Goal: Transaction & Acquisition: Book appointment/travel/reservation

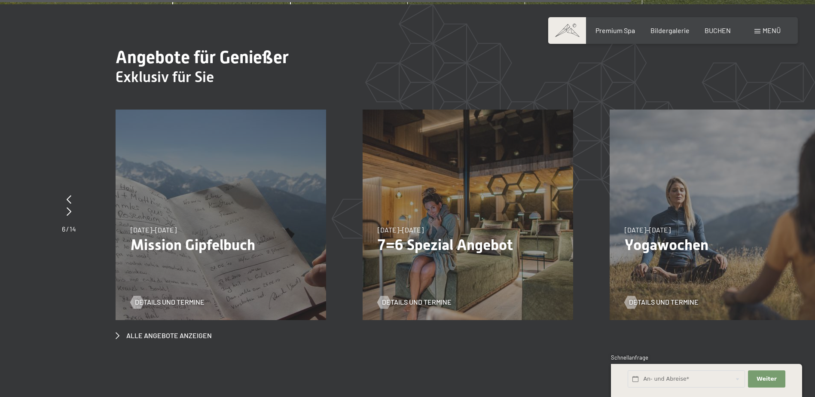
scroll to position [3350, 0]
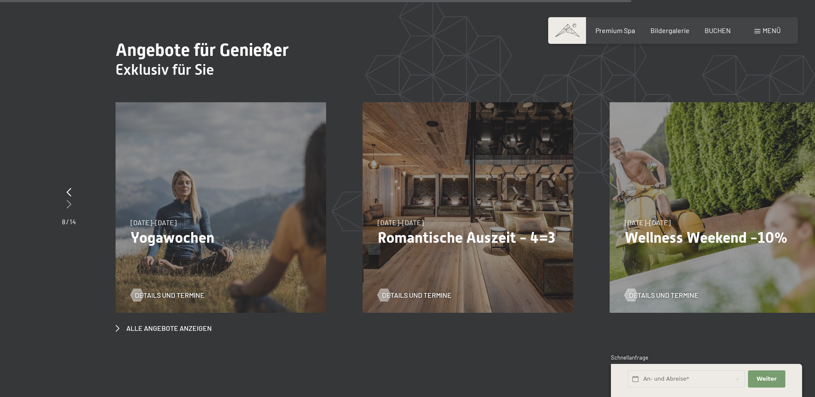
click at [68, 200] on icon at bounding box center [69, 204] width 5 height 9
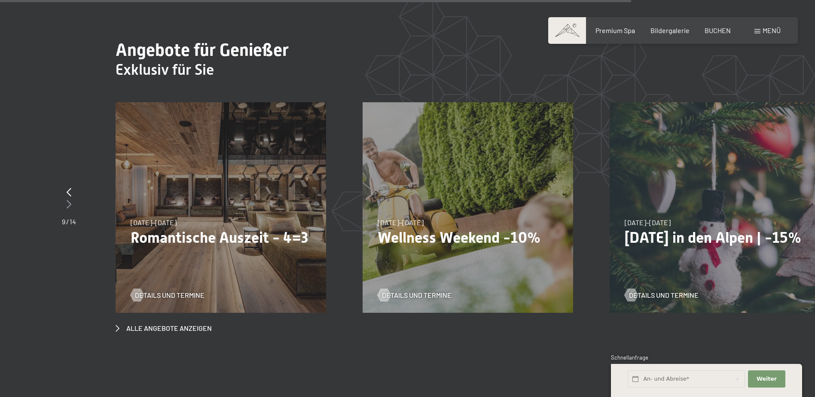
click at [68, 200] on icon at bounding box center [69, 204] width 5 height 9
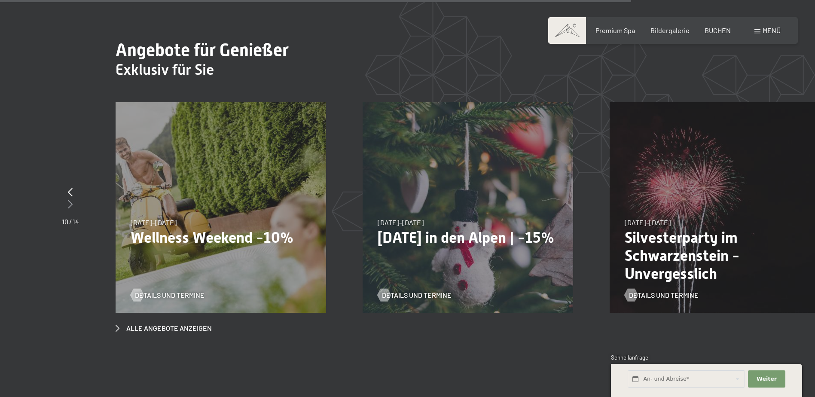
click at [68, 200] on icon at bounding box center [70, 204] width 5 height 9
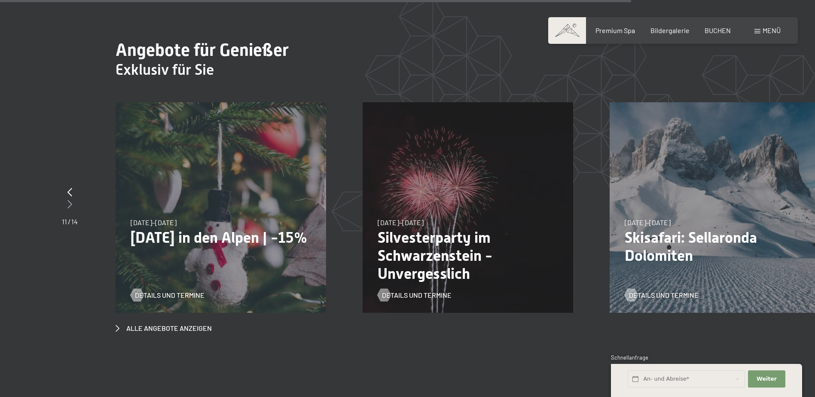
click at [67, 198] on div at bounding box center [70, 204] width 16 height 12
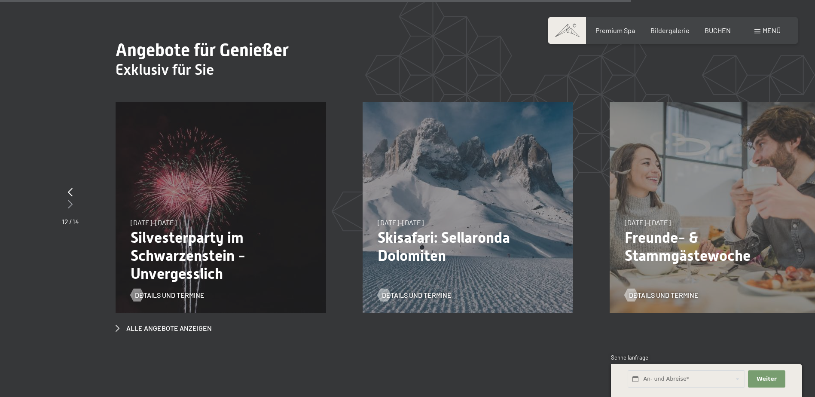
click at [67, 198] on div at bounding box center [70, 204] width 17 height 12
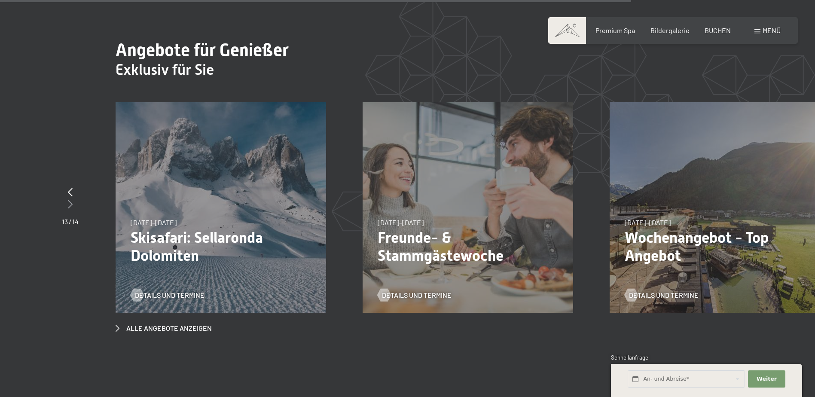
click at [67, 198] on div at bounding box center [70, 204] width 17 height 12
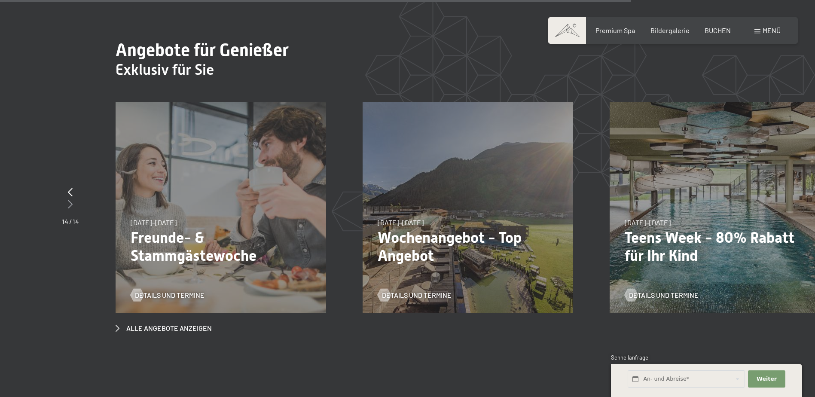
click at [67, 198] on div at bounding box center [70, 204] width 17 height 12
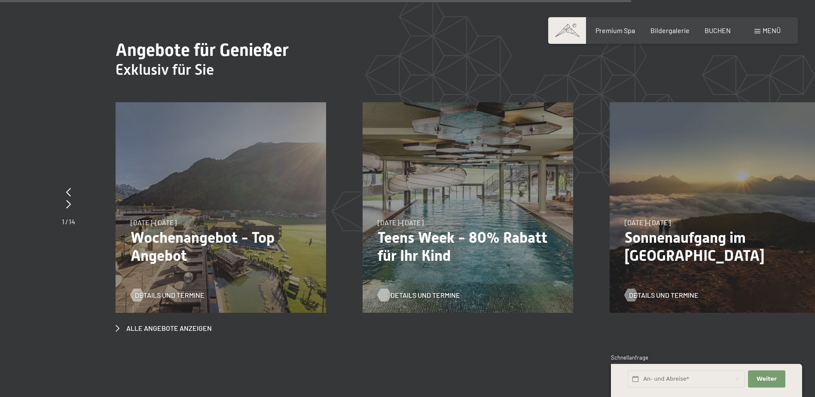
click at [402, 290] on span "Details und Termine" at bounding box center [425, 294] width 70 height 9
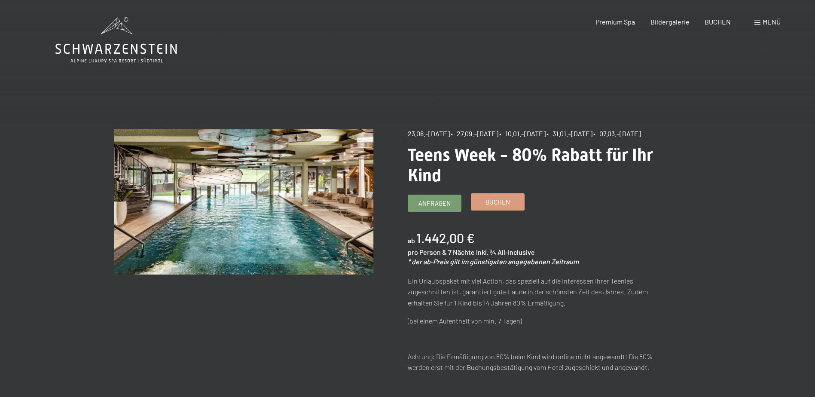
click at [495, 207] on span "Buchen" at bounding box center [497, 202] width 24 height 9
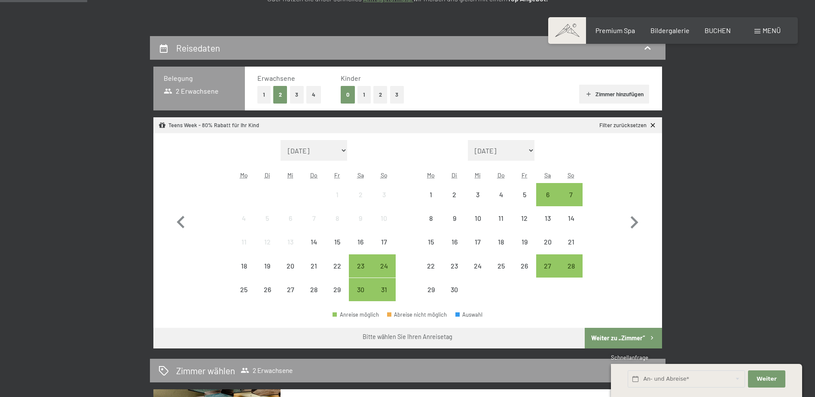
scroll to position [172, 0]
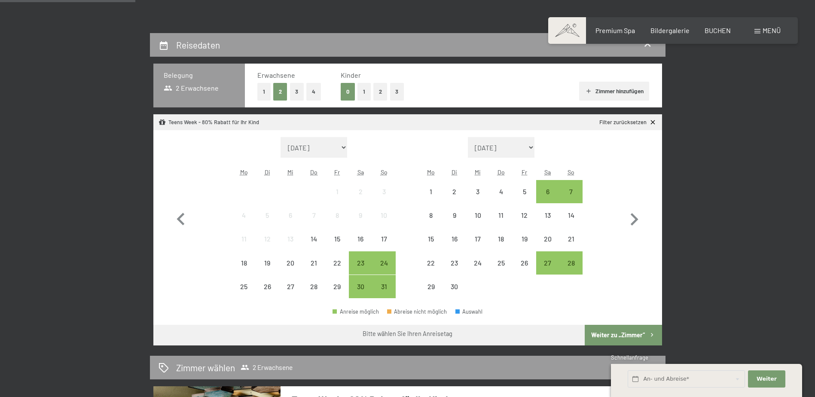
click at [379, 93] on button "2" at bounding box center [380, 92] width 14 height 18
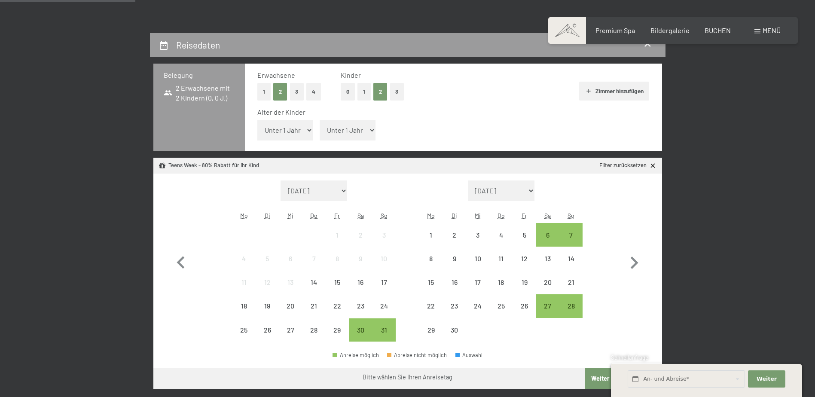
click at [307, 128] on select "Unter 1 Jahr 1 Jahr 2 Jahre 3 Jahre 4 Jahre 5 Jahre 6 Jahre 7 Jahre 8 Jahre 9 J…" at bounding box center [285, 130] width 56 height 21
select select "7"
click at [257, 120] on select "Unter 1 Jahr 1 Jahr 2 Jahre 3 Jahre 4 Jahre 5 Jahre 6 Jahre 7 Jahre 8 Jahre 9 J…" at bounding box center [285, 130] width 56 height 21
click at [372, 132] on select "Unter 1 Jahr 1 Jahr 2 Jahre 3 Jahre 4 Jahre 5 Jahre 6 Jahre 7 Jahre 8 Jahre 9 J…" at bounding box center [348, 130] width 56 height 21
select select "10"
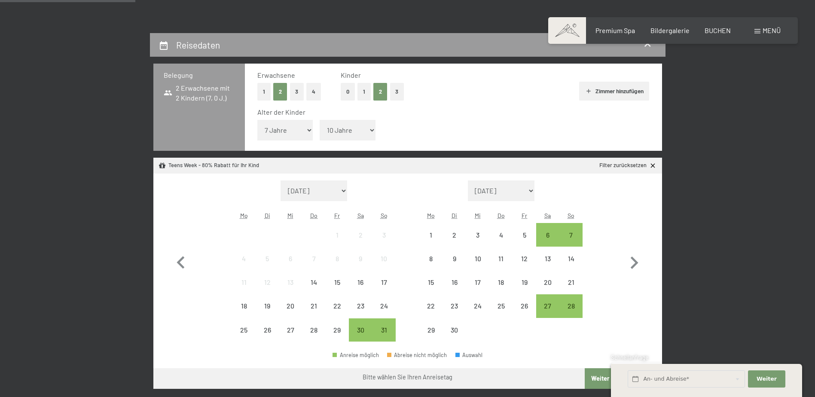
click at [320, 120] on select "Unter 1 Jahr 1 Jahr 2 Jahre 3 Jahre 4 Jahre 5 Jahre 6 Jahre 7 Jahre 8 Jahre 9 J…" at bounding box center [348, 130] width 56 height 21
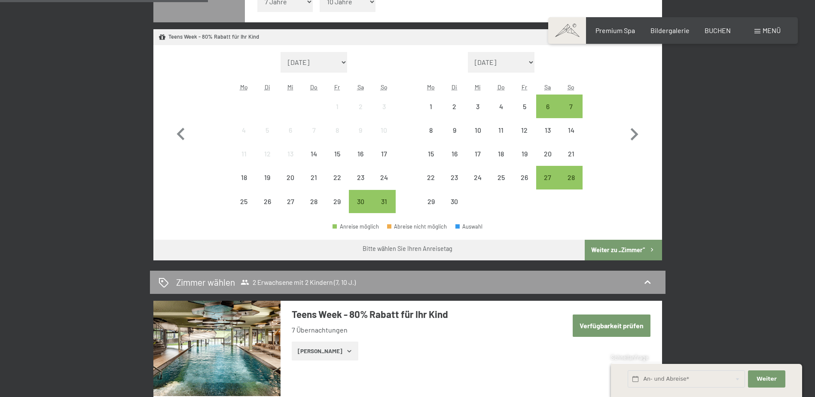
scroll to position [301, 0]
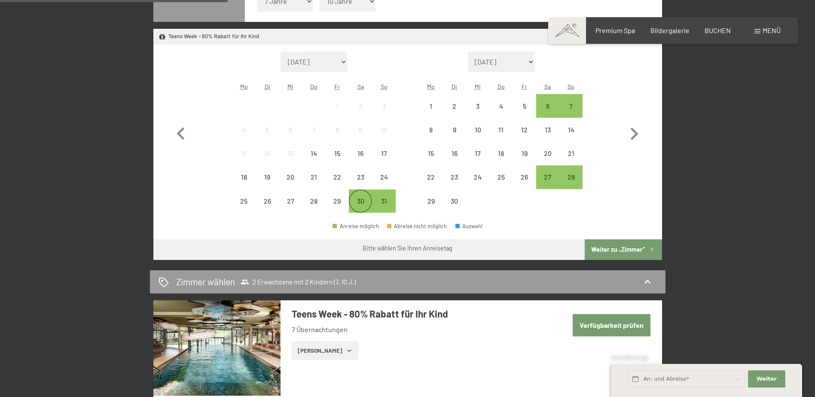
click at [360, 199] on div "30" at bounding box center [360, 208] width 21 height 21
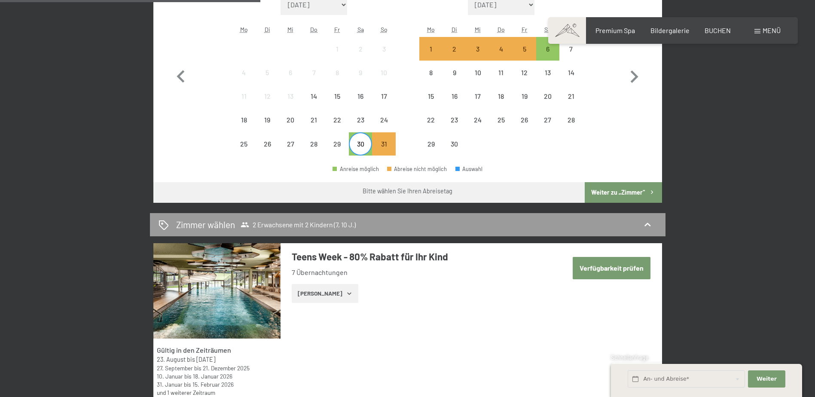
scroll to position [344, 0]
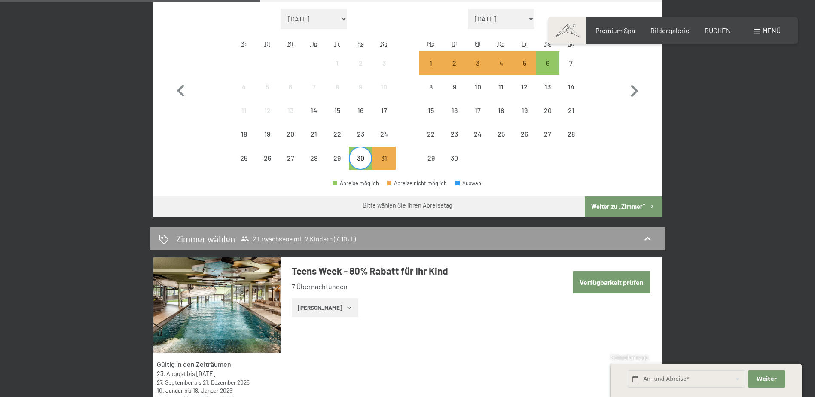
click at [609, 204] on button "Weiter zu „Zimmer“" at bounding box center [622, 206] width 77 height 21
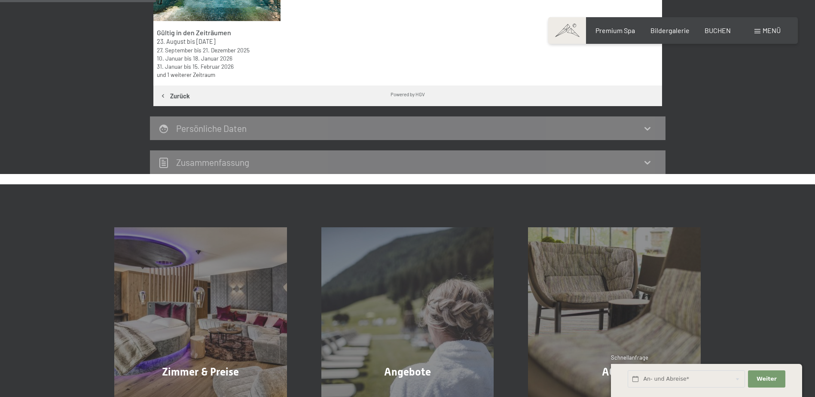
scroll to position [205, 0]
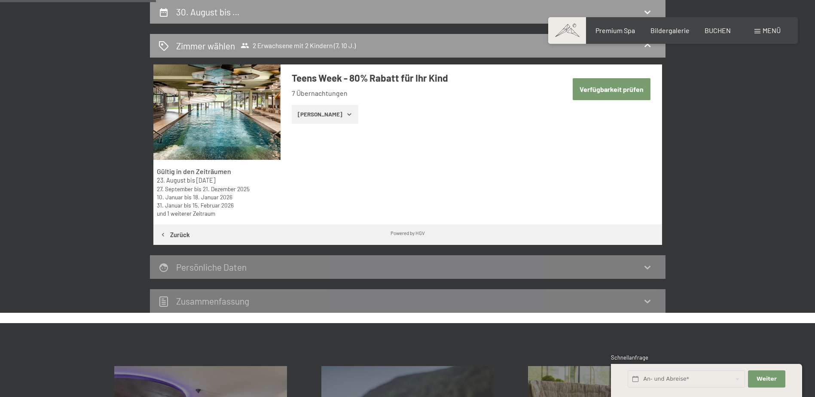
click at [634, 90] on button "Verfügbarkeit prüfen" at bounding box center [611, 89] width 78 height 22
select select "7"
select select "10"
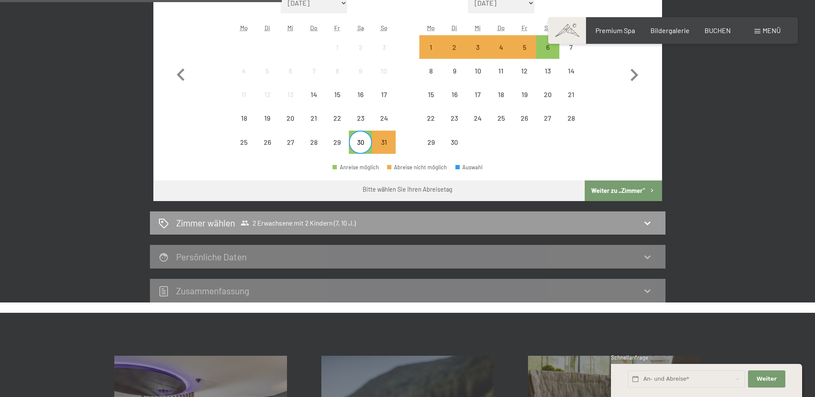
scroll to position [377, 0]
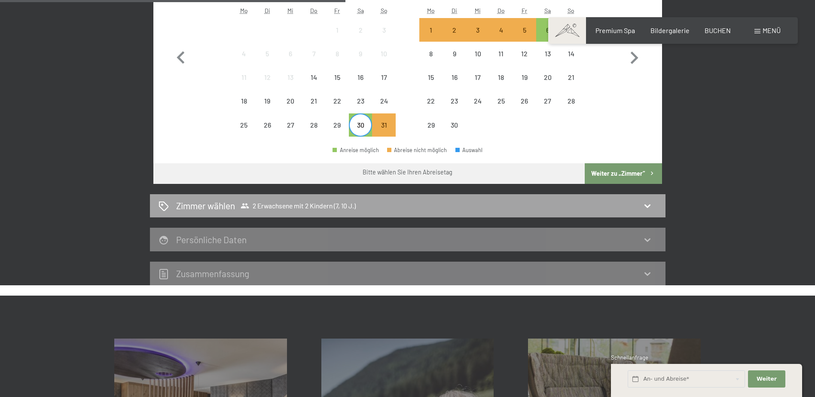
click at [649, 205] on icon at bounding box center [647, 205] width 6 height 3
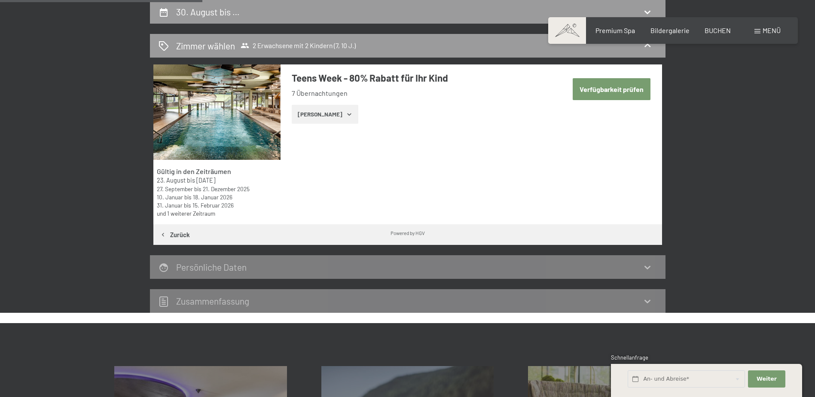
scroll to position [76, 0]
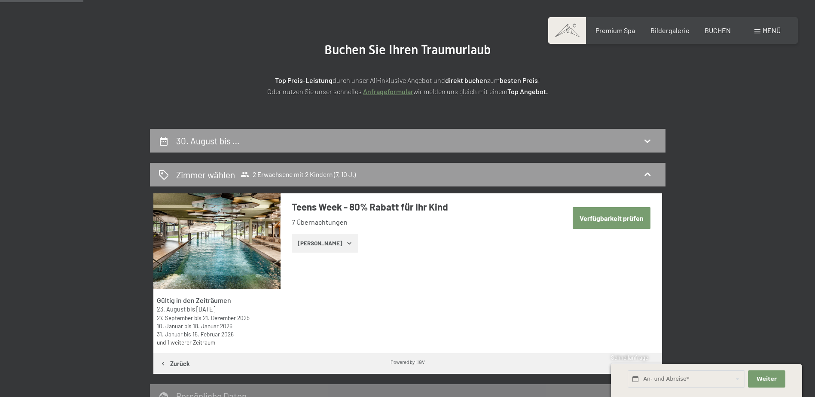
click at [346, 244] on icon "button" at bounding box center [349, 243] width 7 height 7
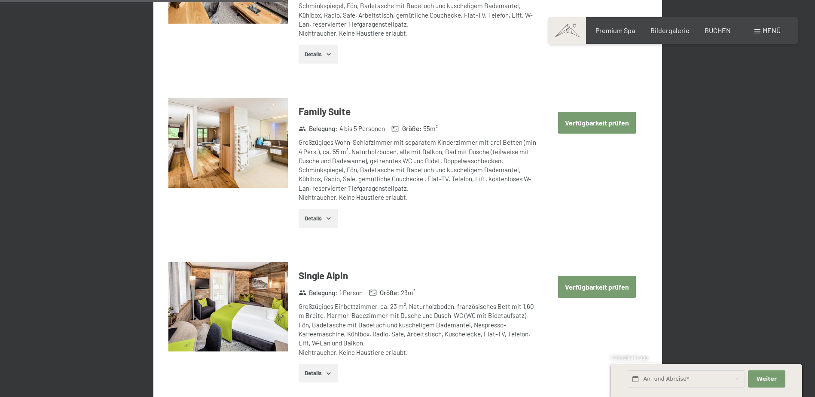
scroll to position [1021, 0]
click at [329, 219] on icon "button" at bounding box center [328, 217] width 7 height 7
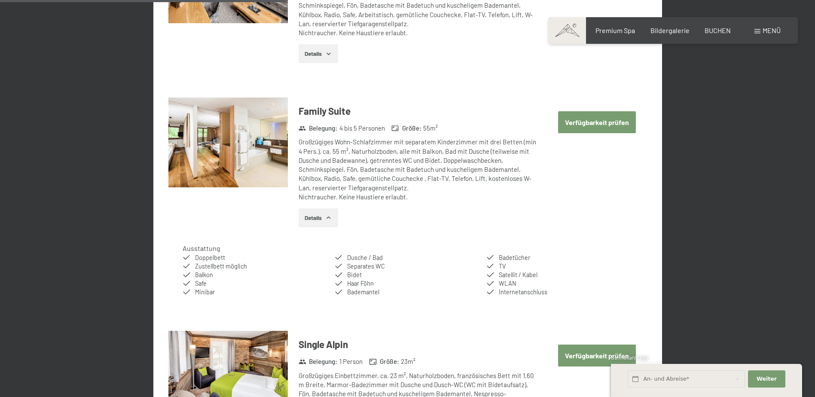
click at [329, 219] on icon "button" at bounding box center [328, 217] width 7 height 7
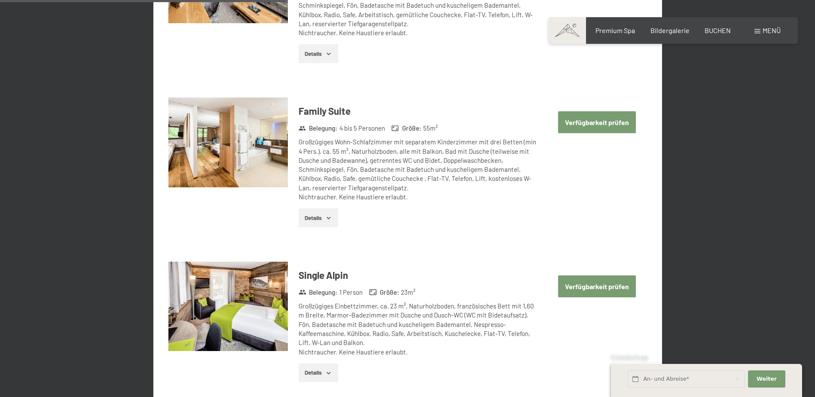
click at [251, 137] on img at bounding box center [227, 142] width 119 height 90
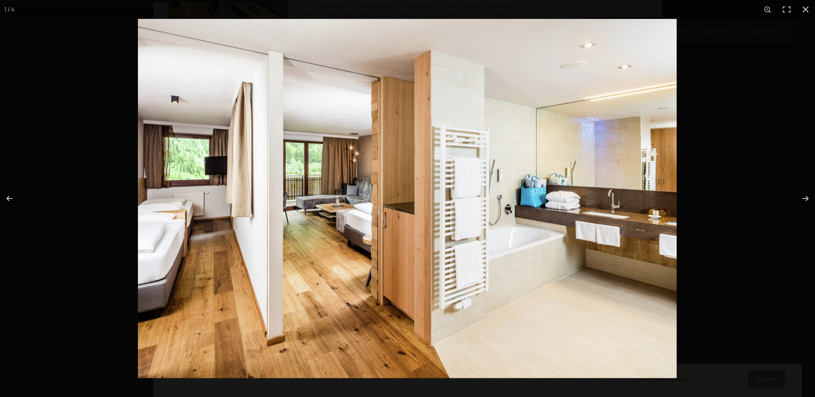
click at [623, 207] on img at bounding box center [407, 198] width 539 height 359
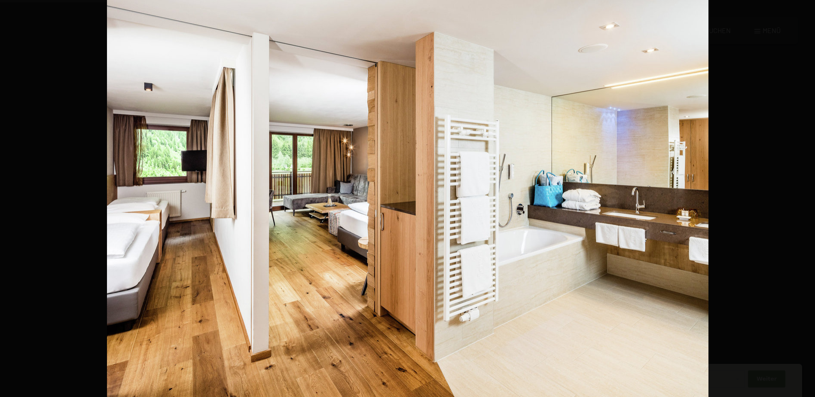
click at [623, 207] on img at bounding box center [407, 197] width 601 height 401
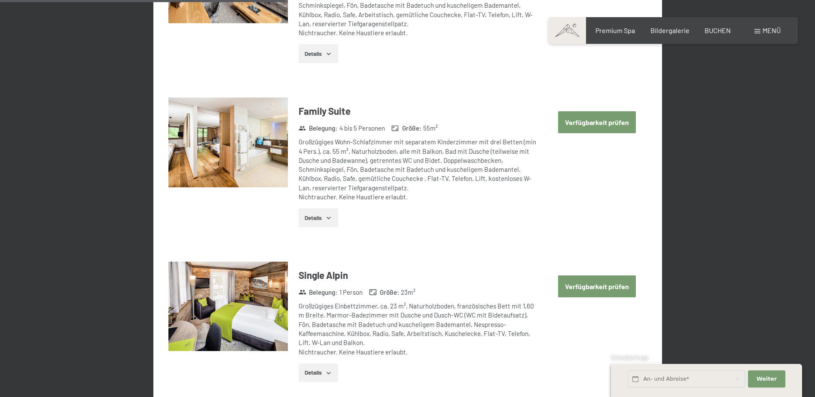
click at [0, 0] on button "button" at bounding box center [0, 0] width 0 height 0
click at [175, 156] on img at bounding box center [227, 142] width 119 height 90
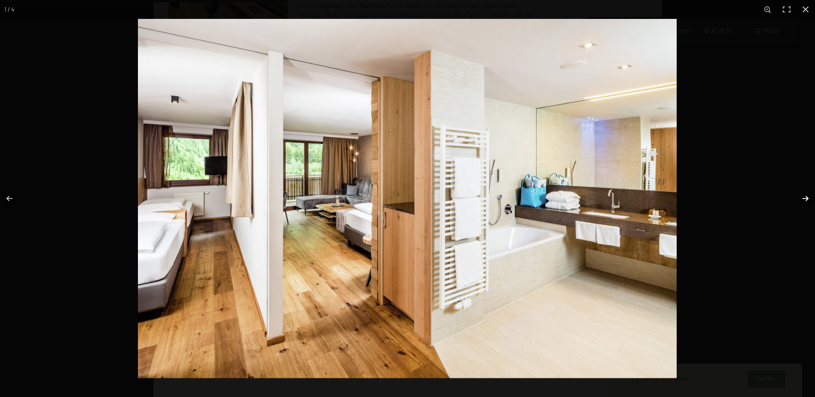
click at [806, 198] on button "button" at bounding box center [800, 198] width 30 height 43
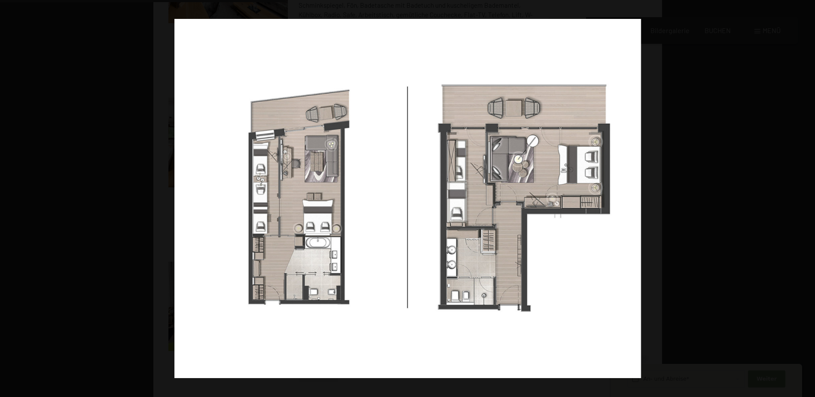
click at [806, 198] on button "button" at bounding box center [800, 198] width 30 height 43
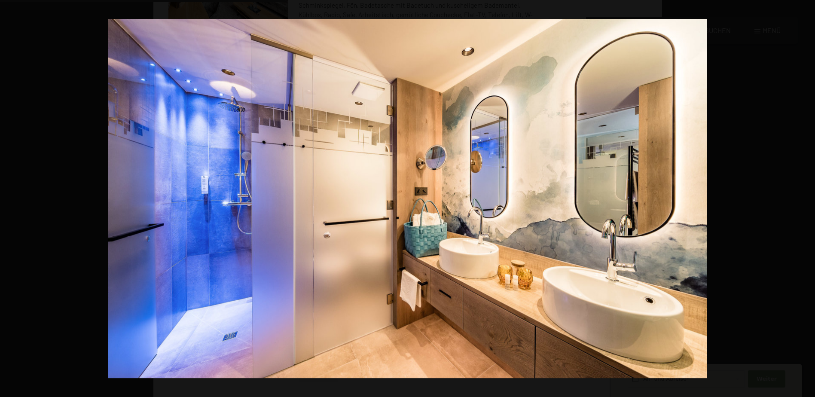
click at [806, 198] on button "button" at bounding box center [800, 198] width 30 height 43
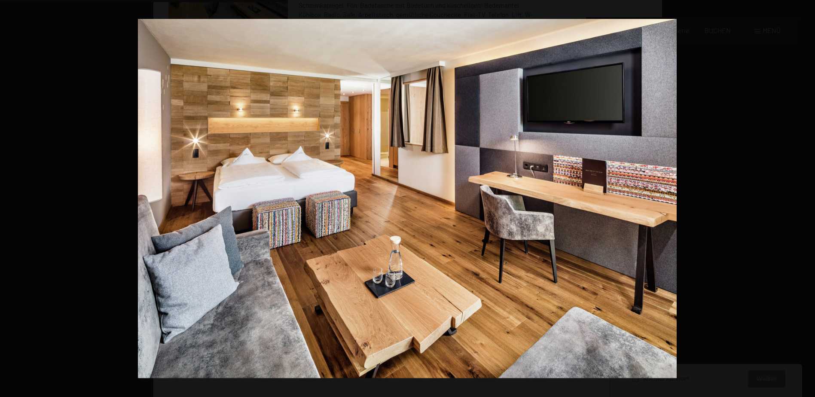
click at [806, 198] on button "button" at bounding box center [800, 198] width 30 height 43
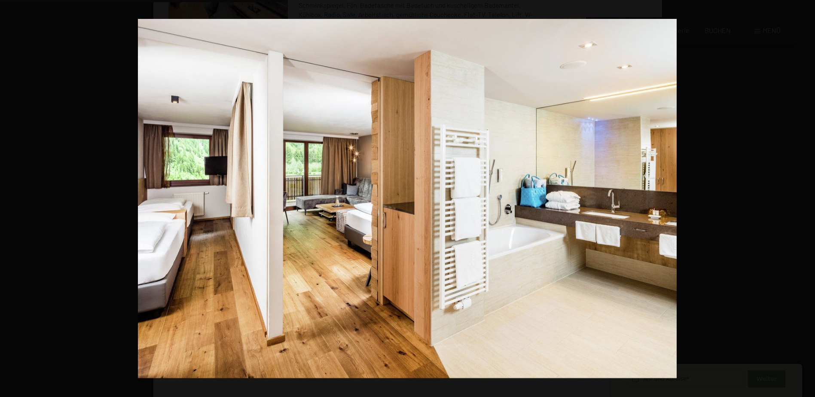
click at [806, 198] on button "button" at bounding box center [800, 198] width 30 height 43
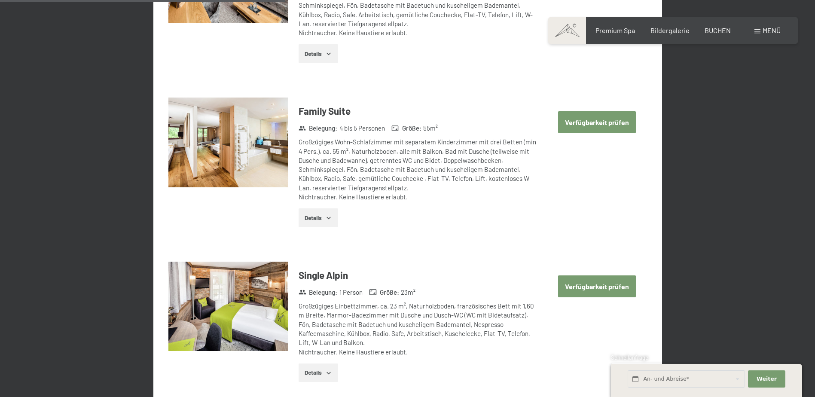
click at [0, 0] on button "button" at bounding box center [0, 0] width 0 height 0
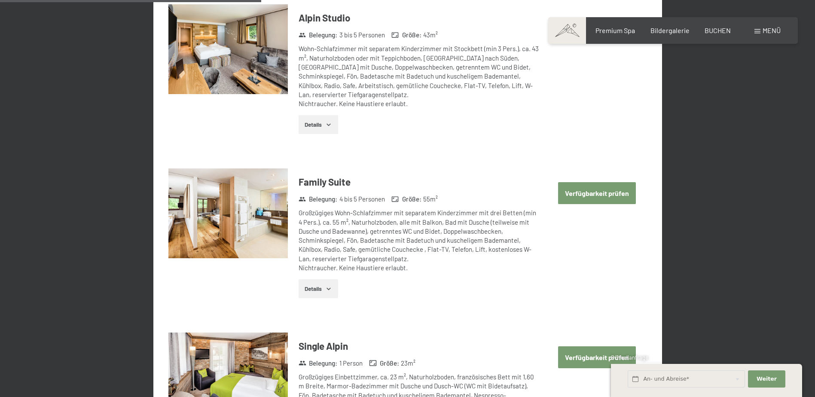
scroll to position [935, 0]
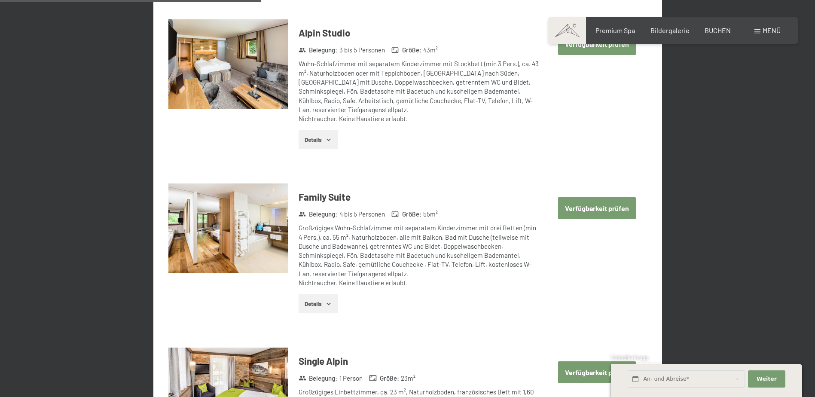
click at [576, 205] on button "Verfügbarkeit prüfen" at bounding box center [597, 208] width 78 height 22
select select "7"
select select "10"
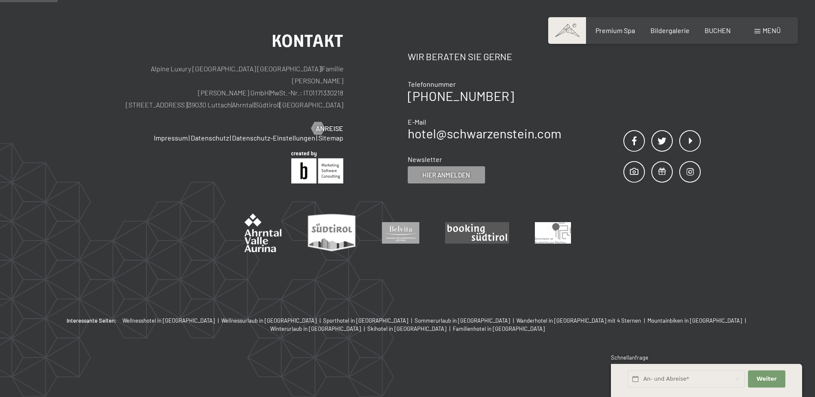
scroll to position [205, 0]
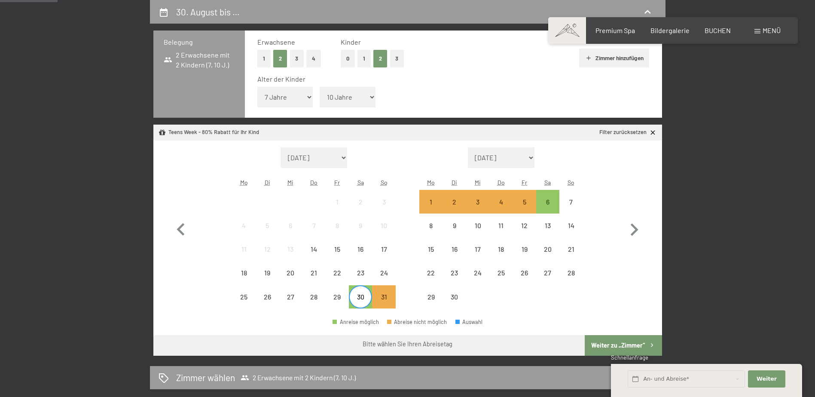
click at [360, 299] on div "30" at bounding box center [360, 303] width 21 height 21
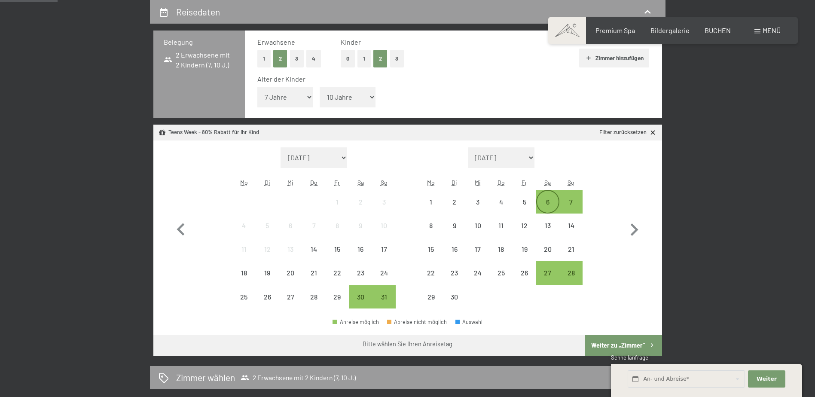
click at [545, 199] on div "6" at bounding box center [547, 208] width 21 height 21
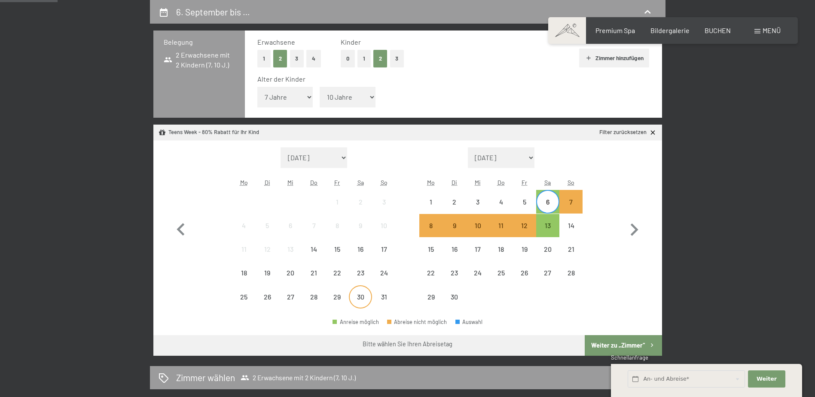
click at [357, 294] on div "30" at bounding box center [360, 303] width 21 height 21
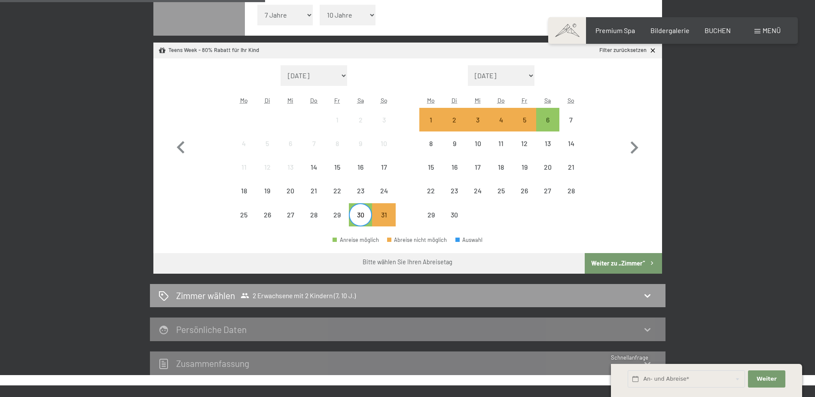
scroll to position [291, 0]
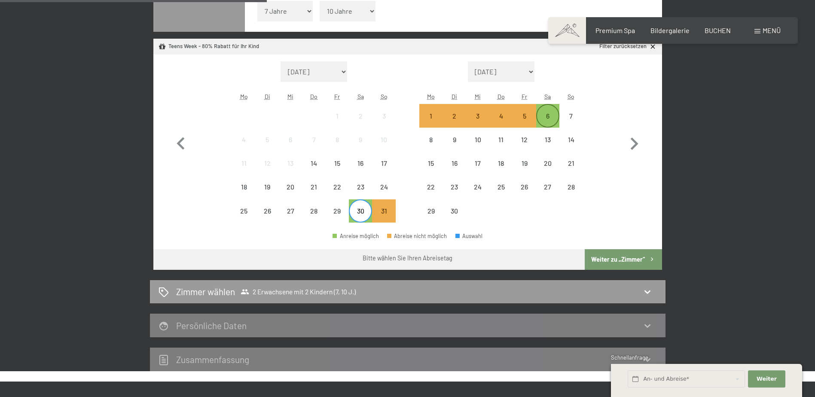
click at [551, 114] on div "6" at bounding box center [547, 123] width 21 height 21
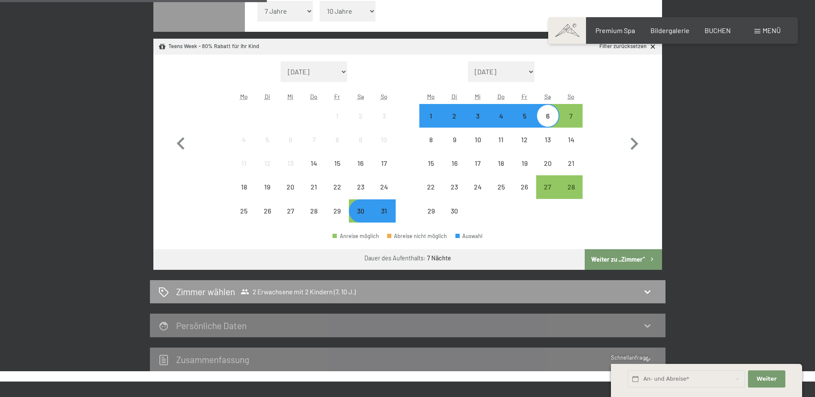
click at [601, 258] on button "Weiter zu „Zimmer“" at bounding box center [622, 259] width 77 height 21
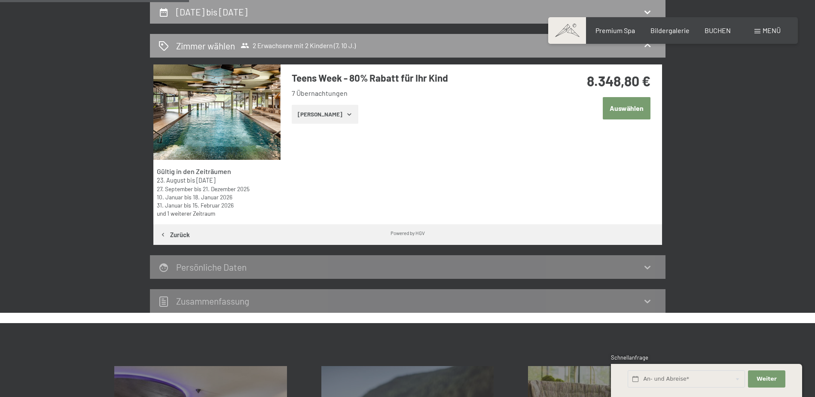
click at [328, 116] on button "Zeige Zimmer" at bounding box center [325, 114] width 67 height 19
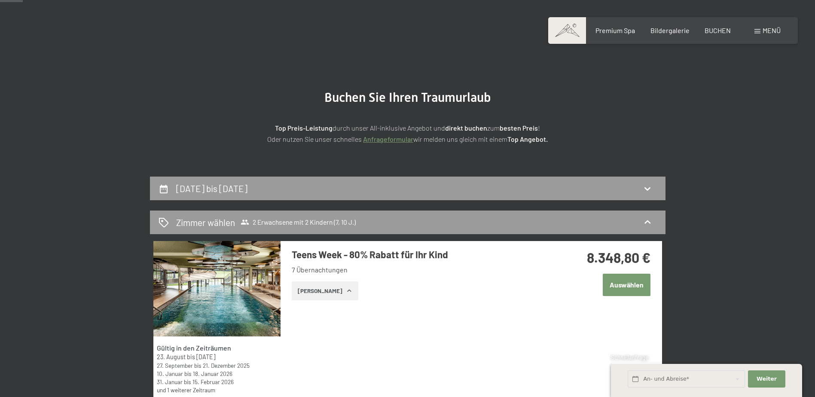
scroll to position [43, 0]
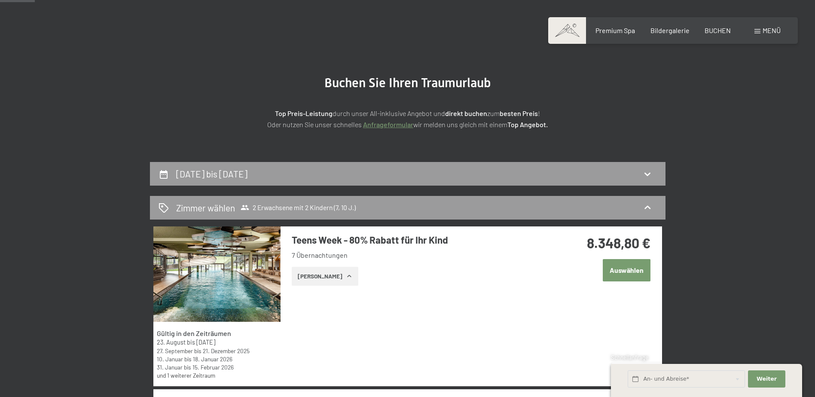
click at [343, 277] on button "Zeige Zimmer" at bounding box center [325, 276] width 67 height 19
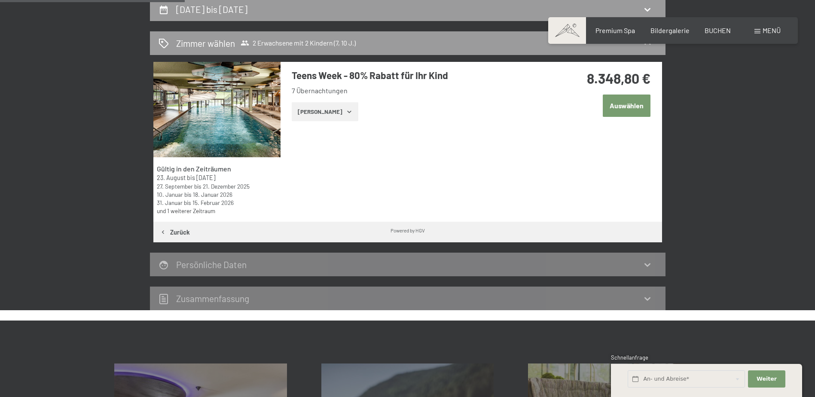
scroll to position [215, 0]
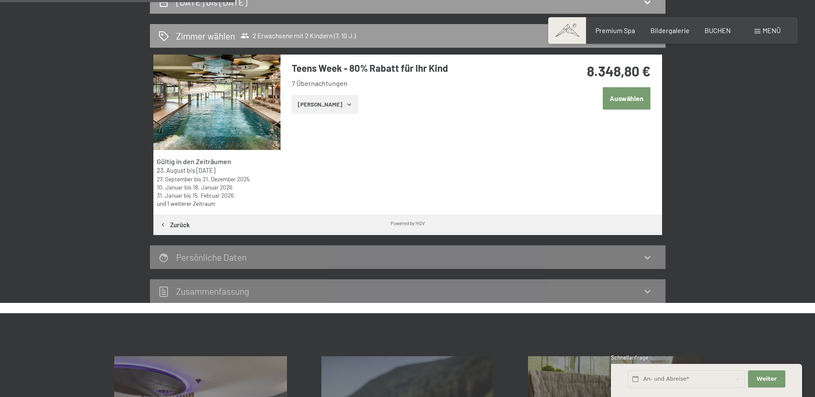
click at [346, 106] on icon "button" at bounding box center [349, 104] width 7 height 7
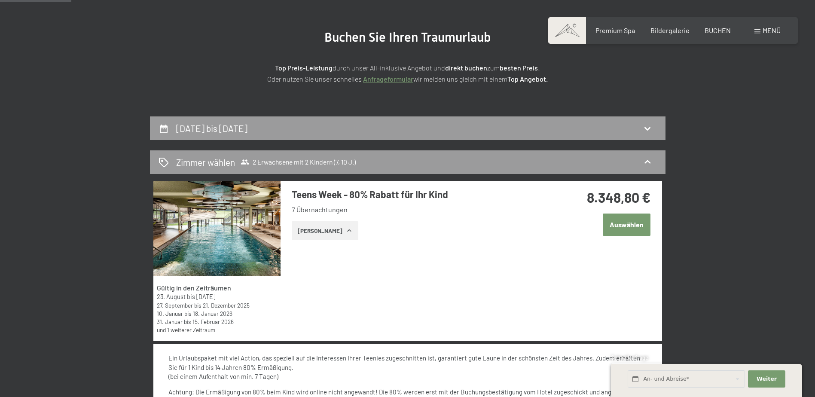
scroll to position [0, 0]
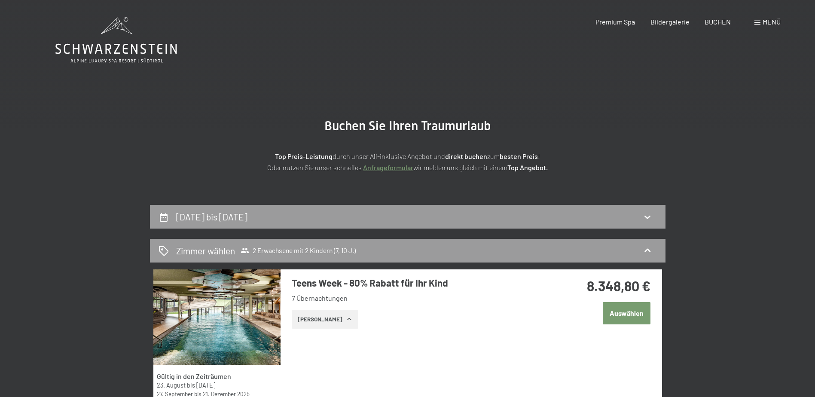
click at [127, 31] on icon at bounding box center [116, 40] width 122 height 46
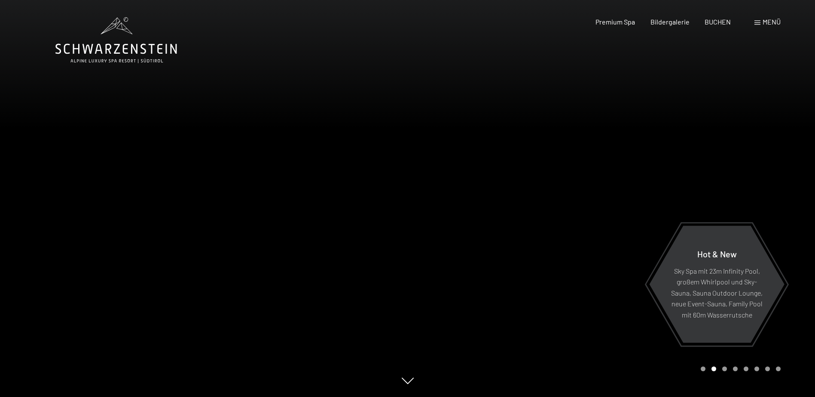
click at [100, 215] on div at bounding box center [204, 198] width 408 height 397
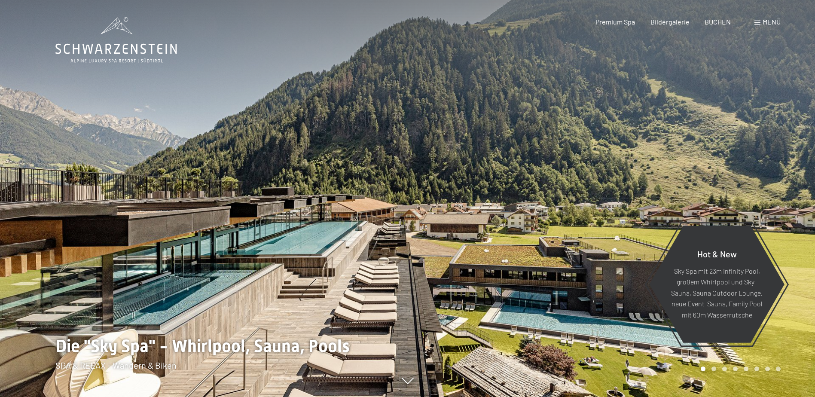
click at [672, 222] on div at bounding box center [612, 198] width 408 height 397
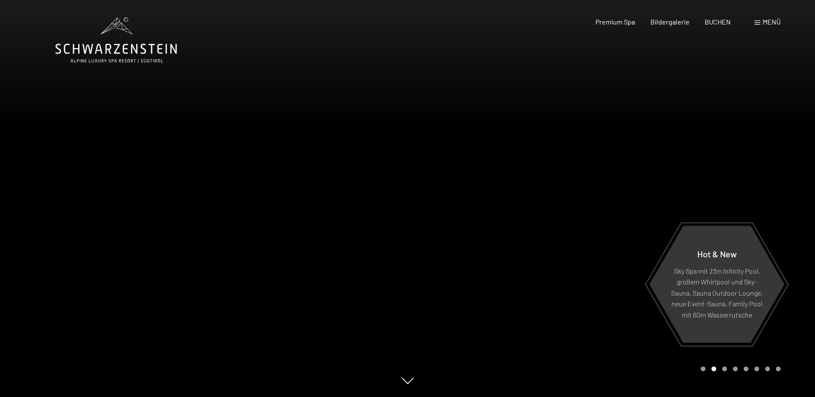
click at [672, 222] on div at bounding box center [612, 198] width 408 height 397
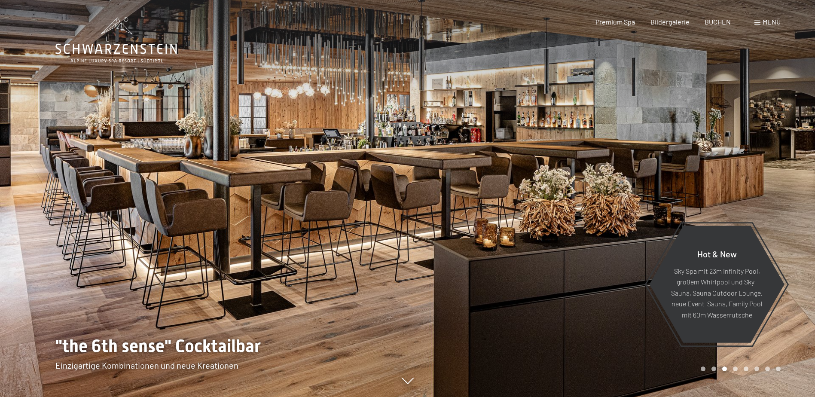
click at [672, 222] on div at bounding box center [612, 198] width 408 height 397
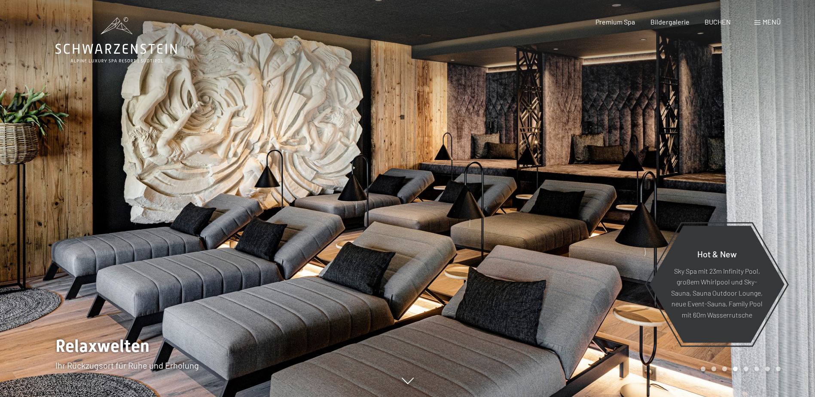
click at [672, 222] on div at bounding box center [612, 198] width 408 height 397
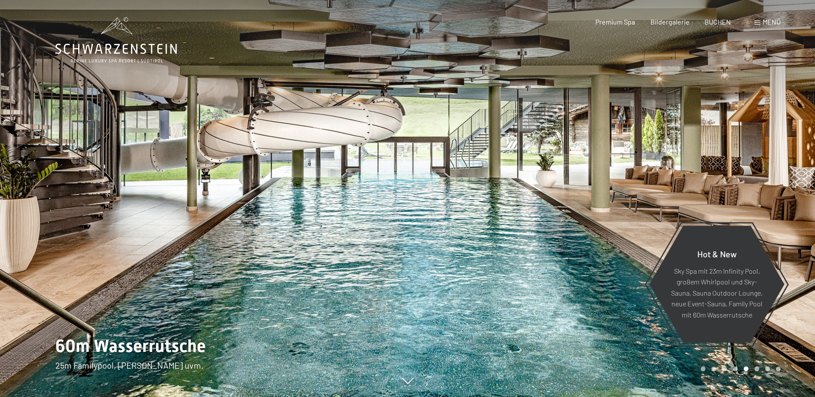
click at [672, 222] on div at bounding box center [612, 198] width 408 height 397
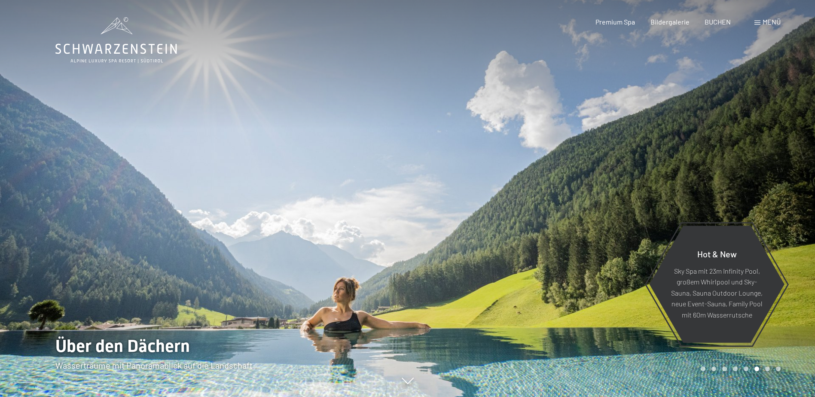
click at [672, 222] on div at bounding box center [612, 198] width 408 height 397
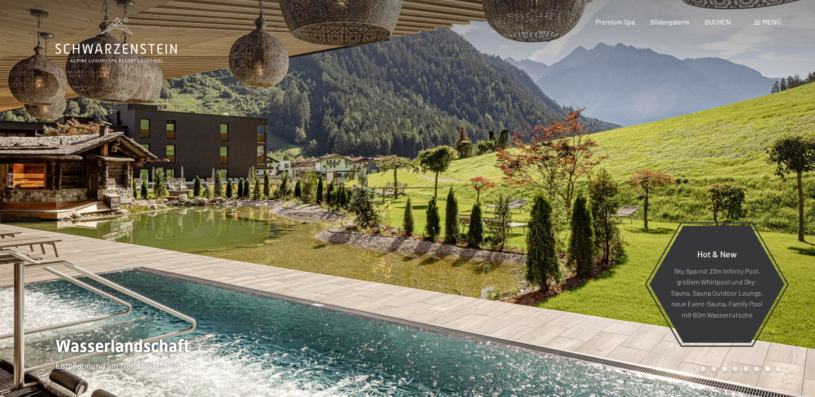
click at [672, 222] on div at bounding box center [612, 198] width 408 height 397
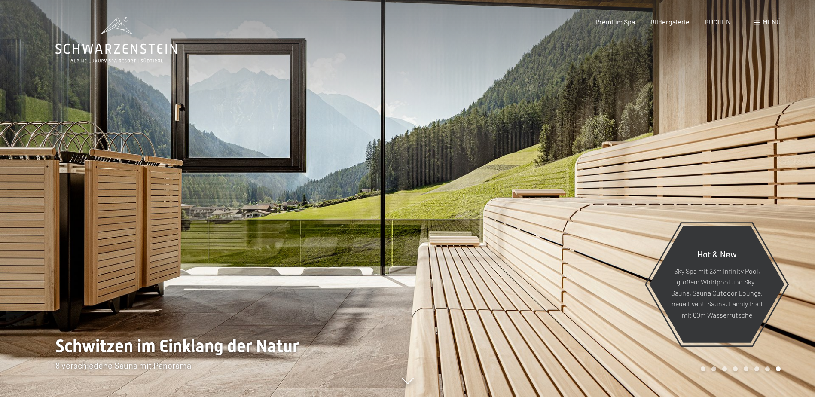
click at [672, 222] on div at bounding box center [612, 198] width 408 height 397
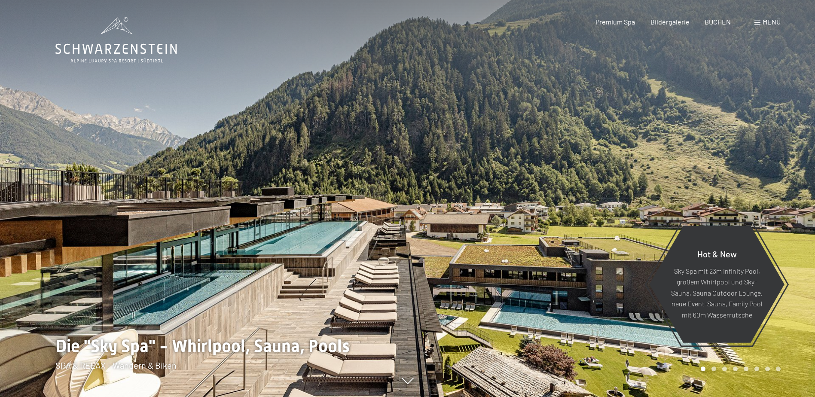
click at [672, 222] on div at bounding box center [612, 198] width 408 height 397
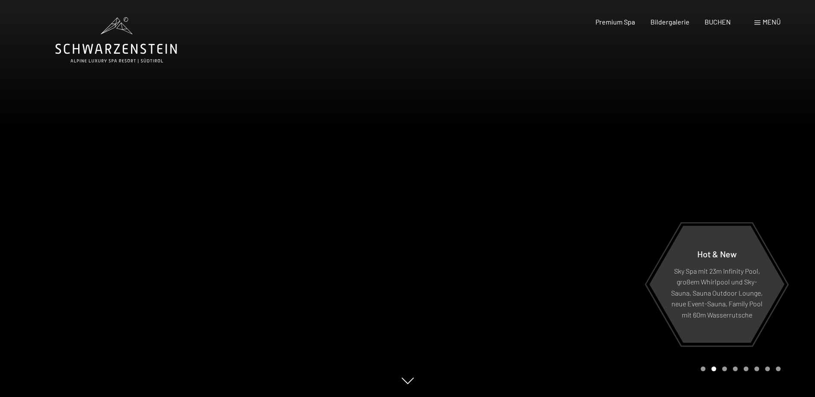
click at [64, 214] on div at bounding box center [204, 198] width 408 height 397
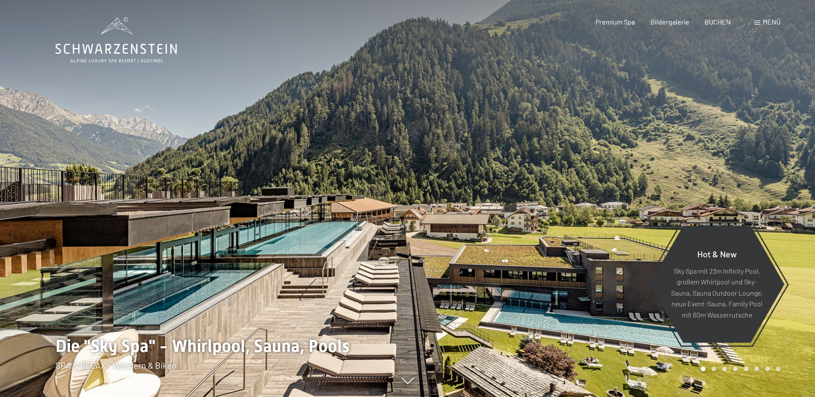
click at [645, 204] on div at bounding box center [612, 198] width 408 height 397
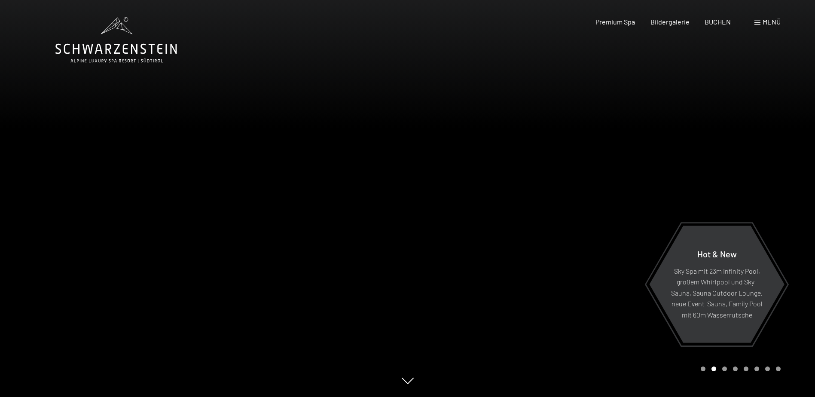
drag, startPoint x: 646, startPoint y: 215, endPoint x: 455, endPoint y: 183, distance: 193.2
click at [455, 183] on div at bounding box center [612, 198] width 408 height 397
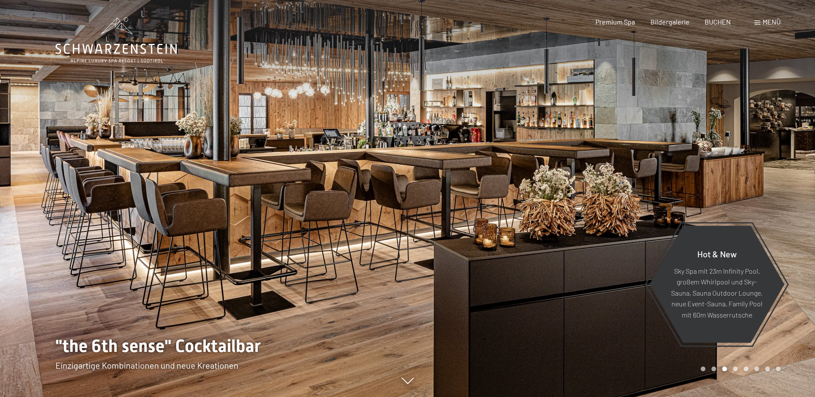
click at [164, 224] on div at bounding box center [204, 198] width 408 height 397
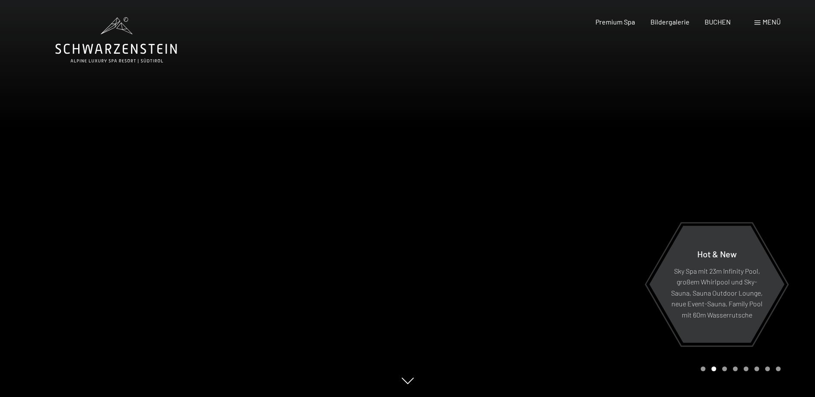
click at [83, 224] on div at bounding box center [204, 198] width 408 height 397
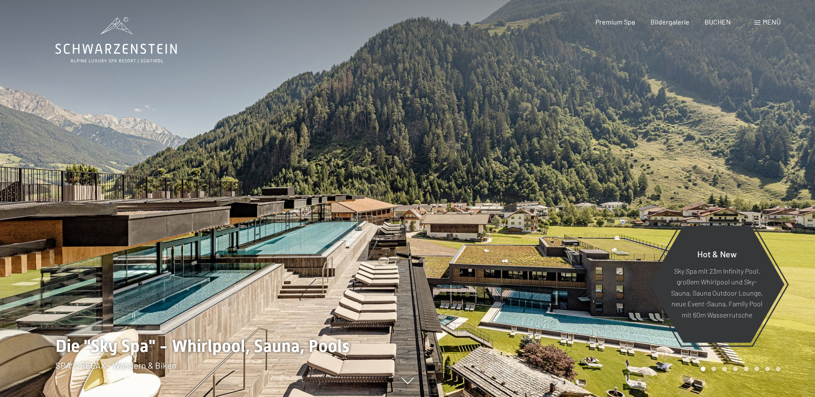
click at [82, 224] on div at bounding box center [204, 198] width 408 height 397
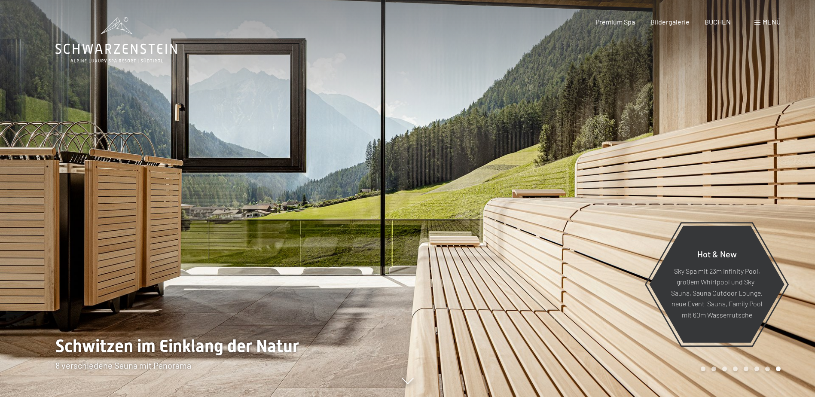
click at [423, 396] on div at bounding box center [407, 397] width 704 height 0
click at [730, 206] on div at bounding box center [612, 198] width 408 height 397
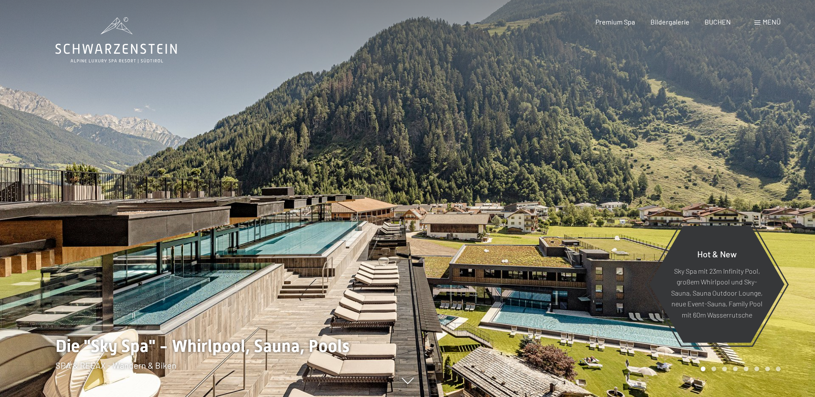
click at [730, 206] on div at bounding box center [612, 198] width 408 height 397
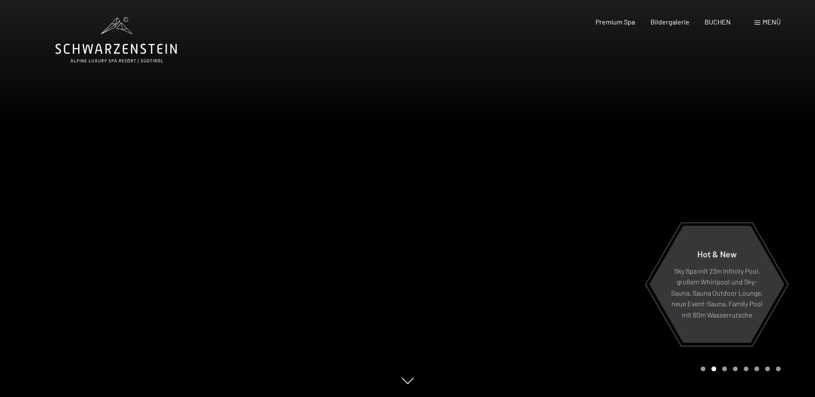
click at [730, 206] on div at bounding box center [612, 198] width 408 height 397
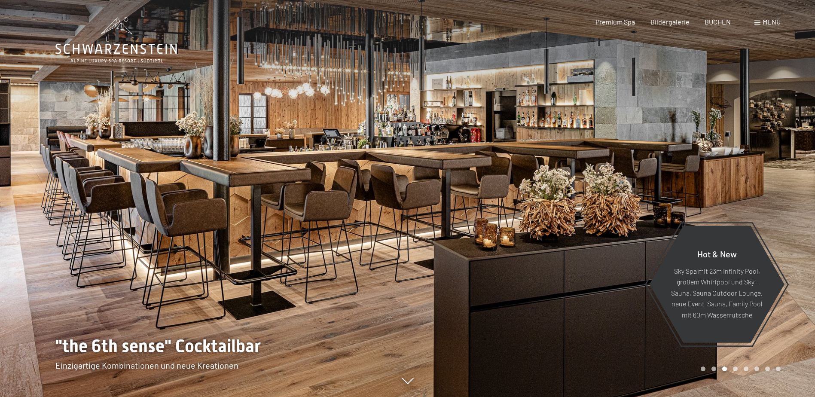
click at [52, 192] on div at bounding box center [204, 198] width 408 height 397
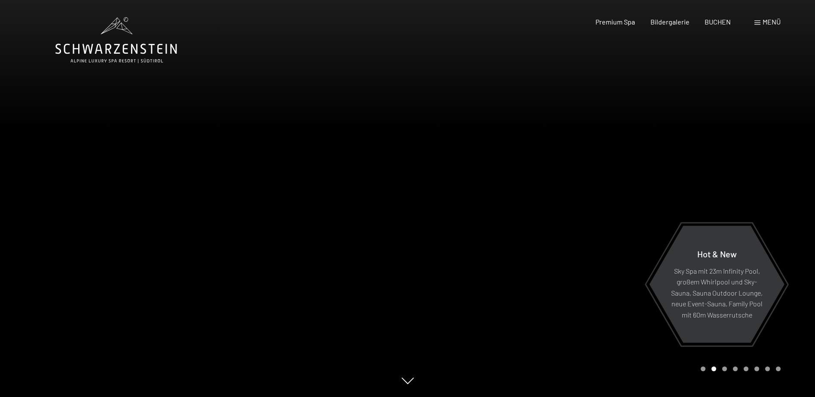
click at [779, 183] on div at bounding box center [612, 198] width 408 height 397
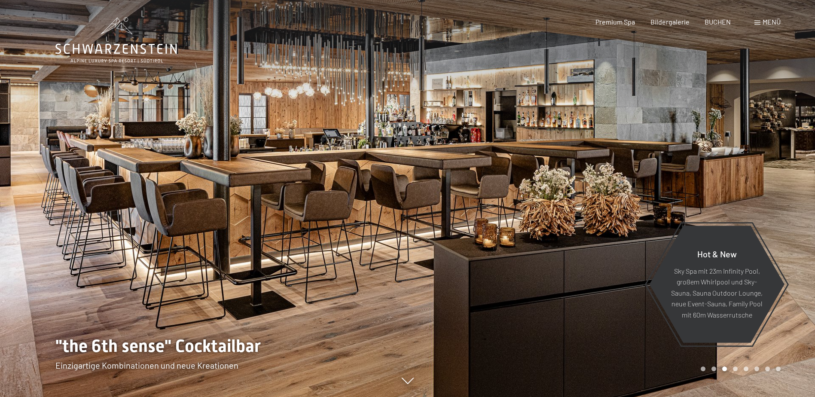
click at [779, 183] on div at bounding box center [612, 198] width 408 height 397
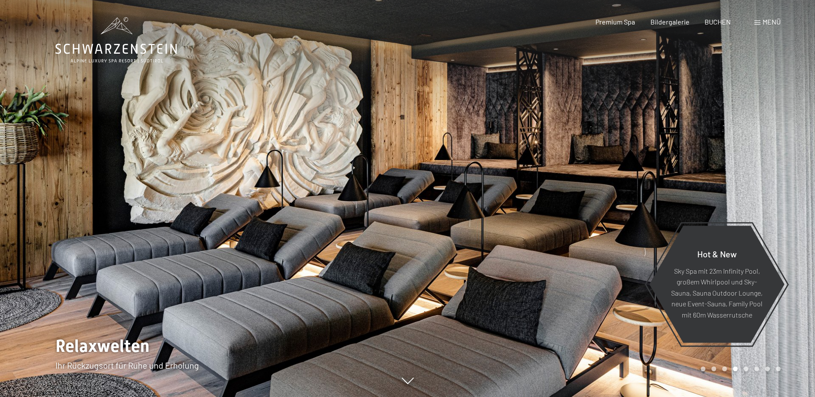
click at [779, 183] on div at bounding box center [612, 198] width 408 height 397
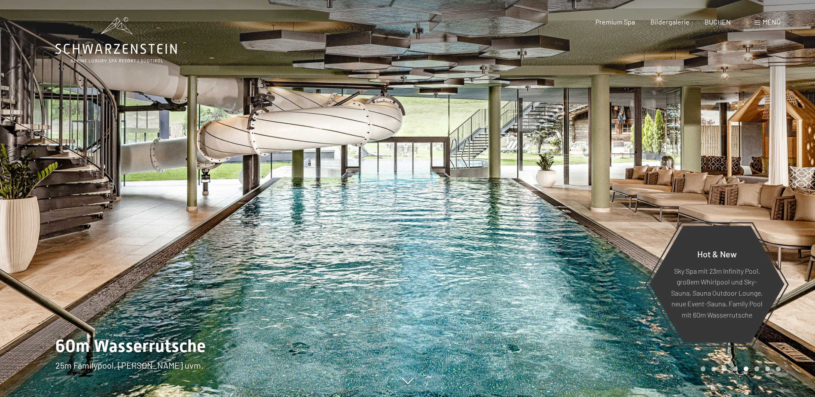
click at [779, 183] on div at bounding box center [612, 198] width 408 height 397
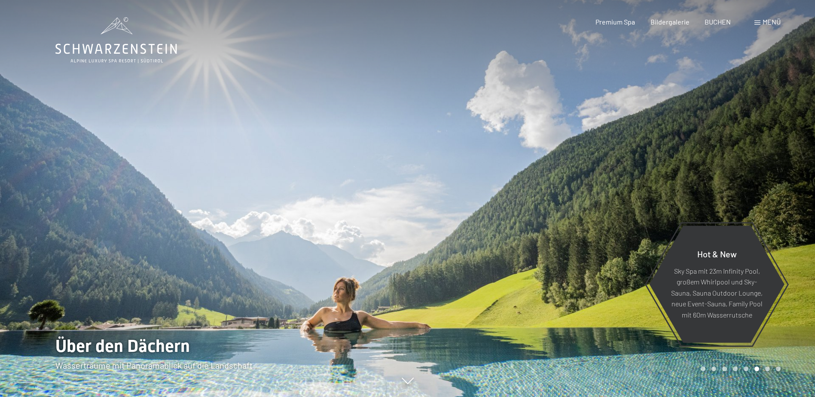
click at [771, 19] on span "Menü" at bounding box center [771, 22] width 18 height 8
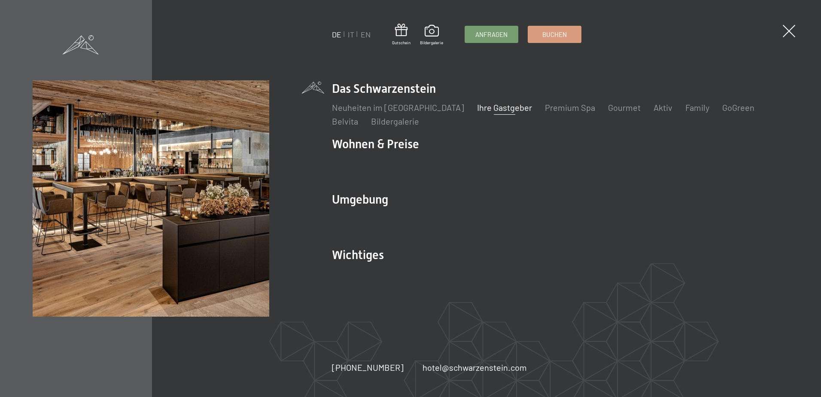
click at [497, 108] on link "Ihre Gastgeber" at bounding box center [504, 107] width 55 height 10
click at [685, 107] on link "Family" at bounding box center [697, 107] width 24 height 10
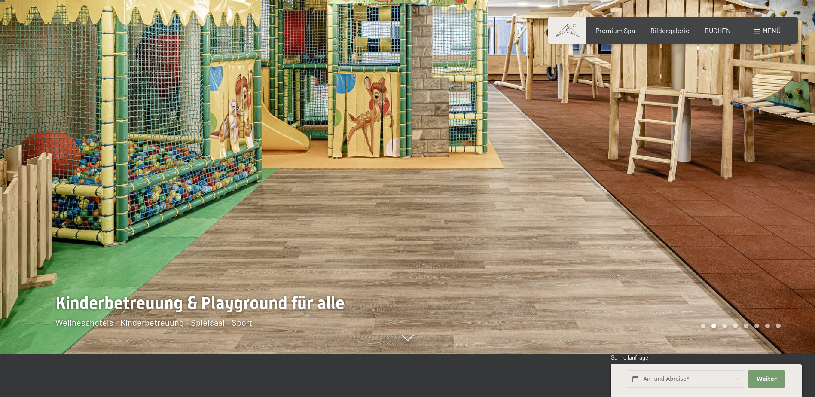
click at [765, 179] on div at bounding box center [612, 155] width 408 height 397
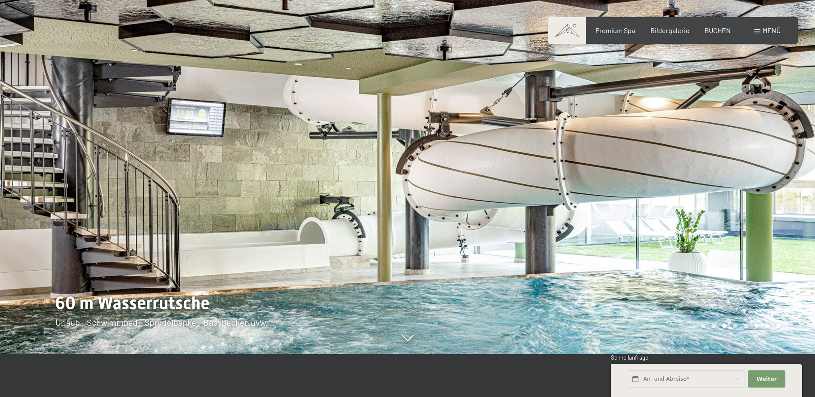
click at [765, 179] on div at bounding box center [612, 155] width 408 height 397
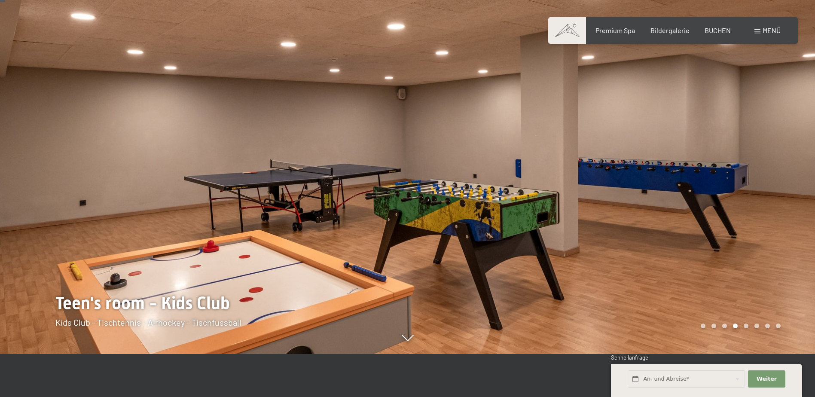
click at [765, 179] on div at bounding box center [612, 155] width 408 height 397
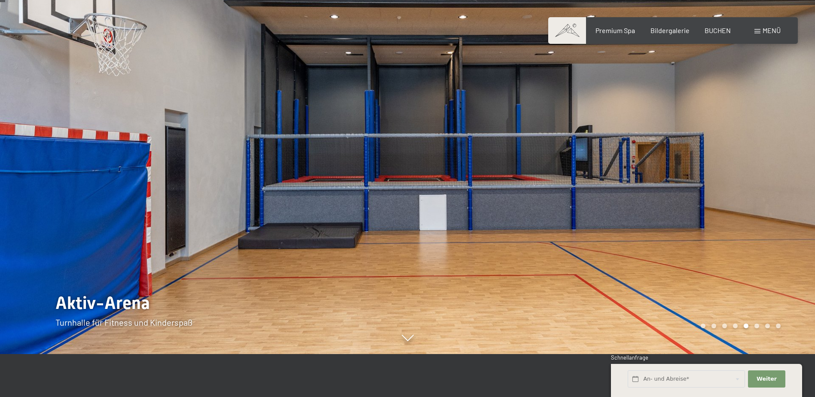
click at [765, 179] on div at bounding box center [612, 155] width 408 height 397
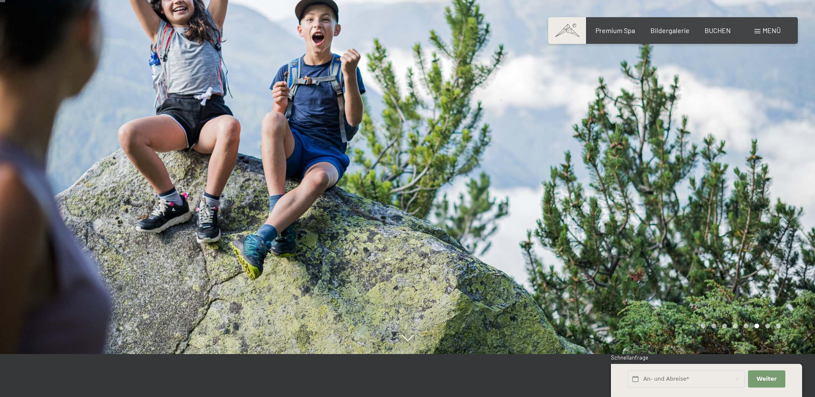
click at [765, 179] on div at bounding box center [612, 155] width 408 height 397
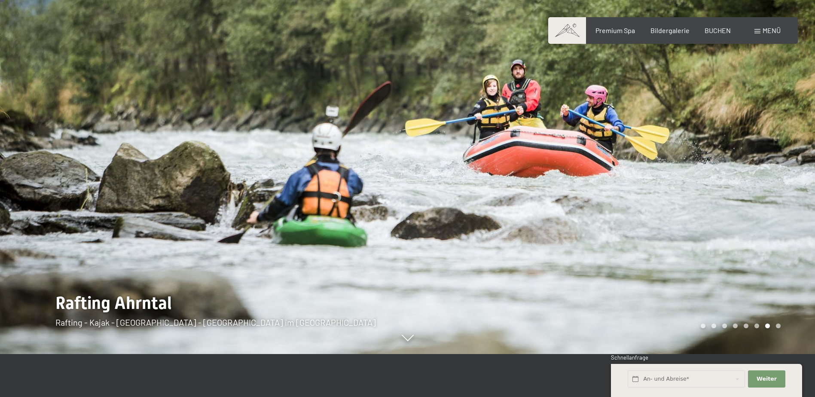
click at [765, 179] on div at bounding box center [612, 155] width 408 height 397
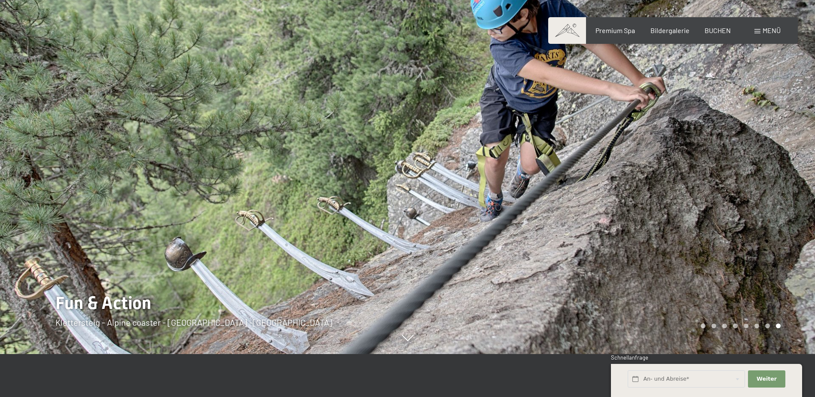
click at [765, 179] on div at bounding box center [612, 155] width 408 height 397
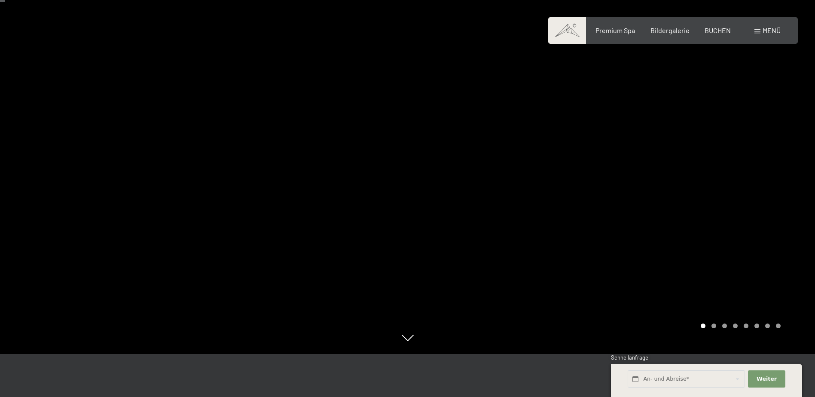
click at [765, 179] on div at bounding box center [612, 155] width 408 height 397
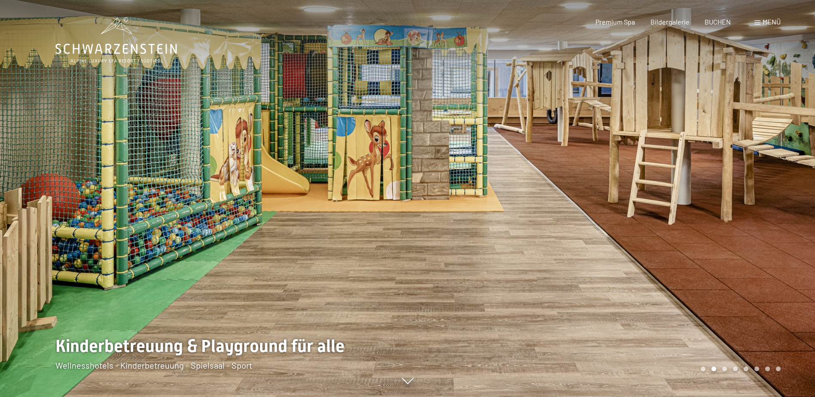
click at [771, 27] on div "Buchen Anfragen Premium Spa Bildergalerie BUCHEN Menü DE IT EN Gutschein Bilder…" at bounding box center [672, 21] width 215 height 9
click at [768, 18] on span "Menü" at bounding box center [771, 22] width 18 height 8
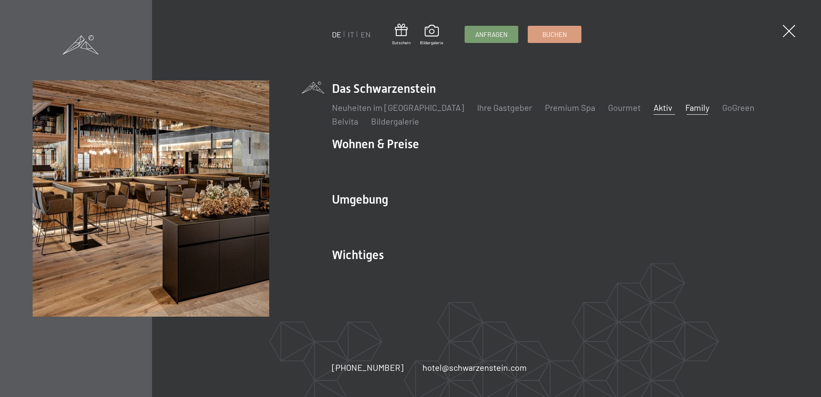
click at [654, 107] on link "Aktiv" at bounding box center [663, 107] width 19 height 10
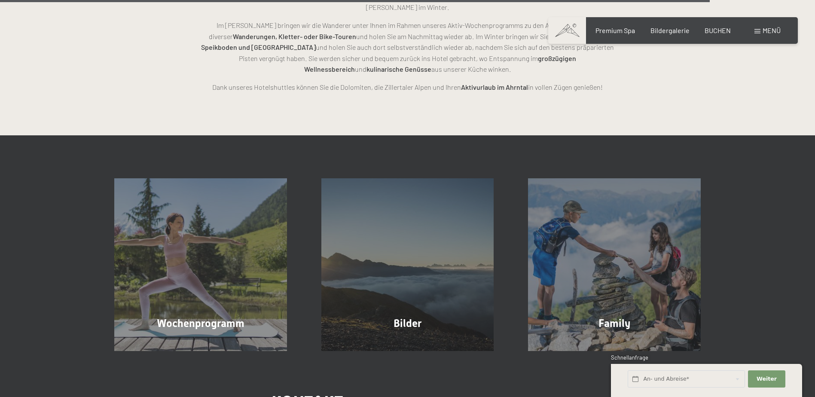
scroll to position [2148, 0]
click at [668, 31] on span "Bildergalerie" at bounding box center [669, 29] width 39 height 8
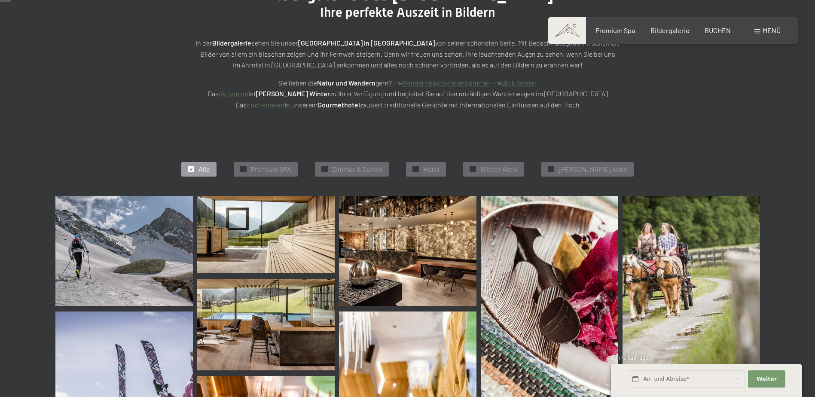
scroll to position [129, 0]
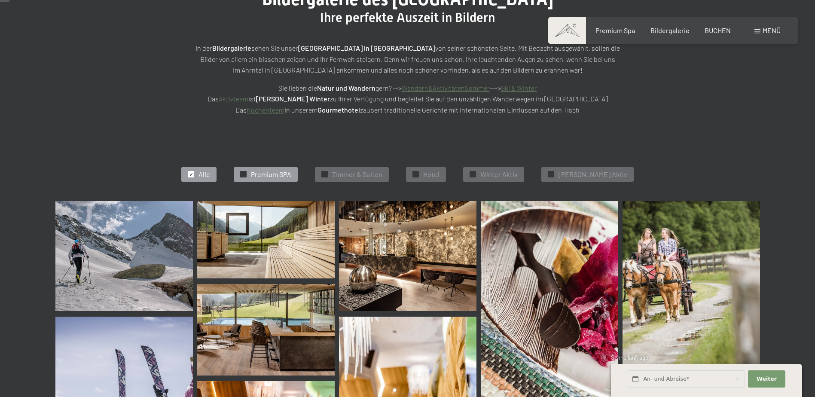
click at [288, 173] on span "Premium SPA" at bounding box center [271, 174] width 40 height 9
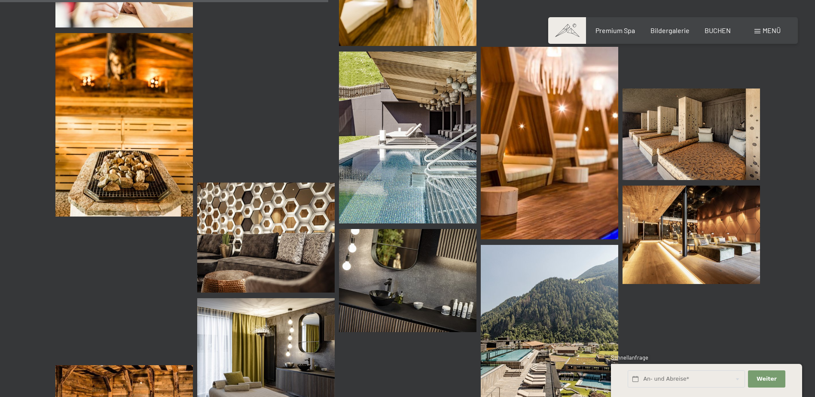
scroll to position [732, 0]
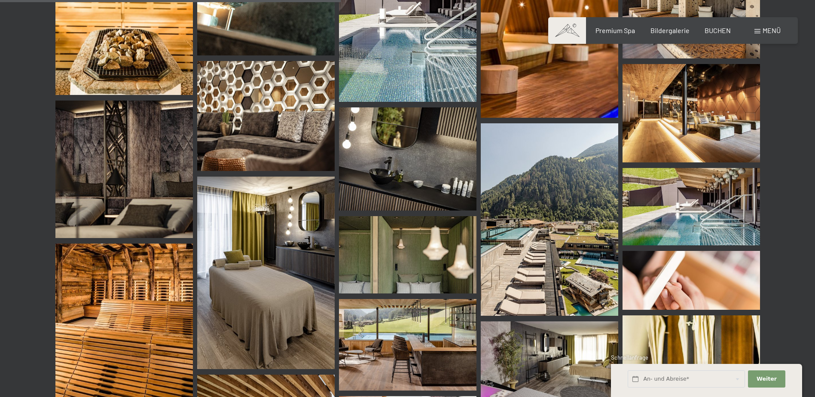
click at [583, 207] on img at bounding box center [549, 219] width 137 height 192
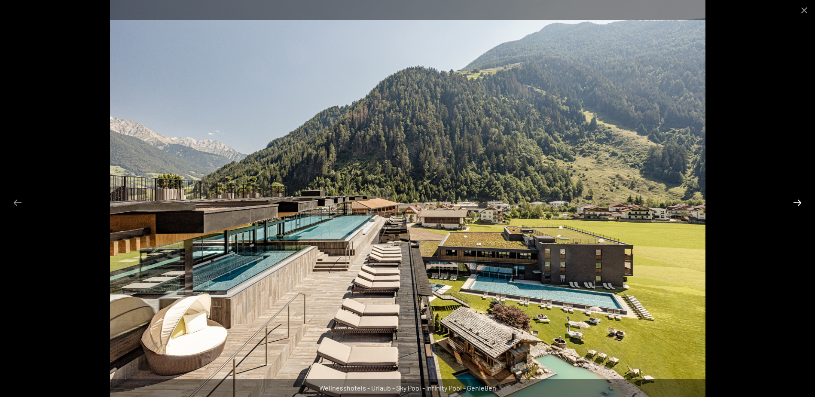
click at [795, 201] on button "Next slide" at bounding box center [797, 202] width 18 height 17
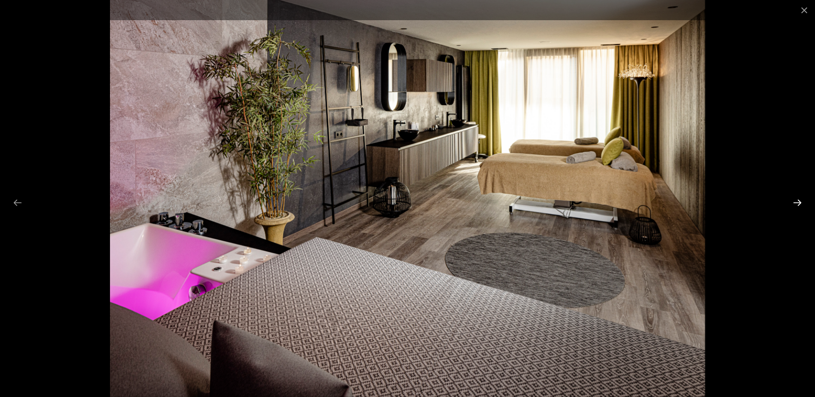
click at [795, 201] on button "Next slide" at bounding box center [797, 202] width 18 height 17
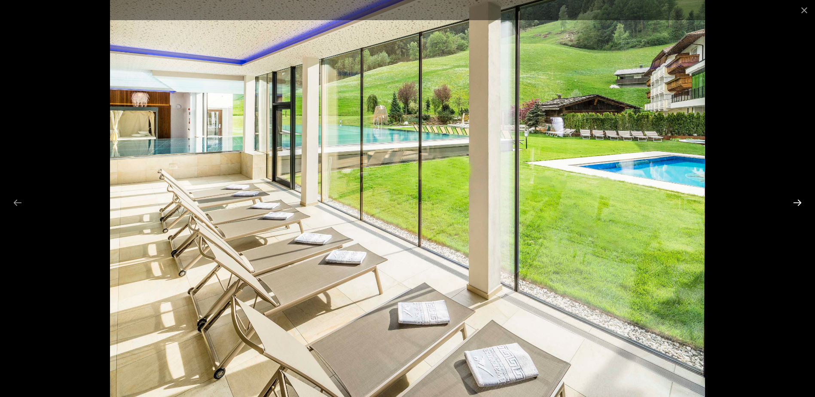
click at [795, 201] on button "Next slide" at bounding box center [797, 202] width 18 height 17
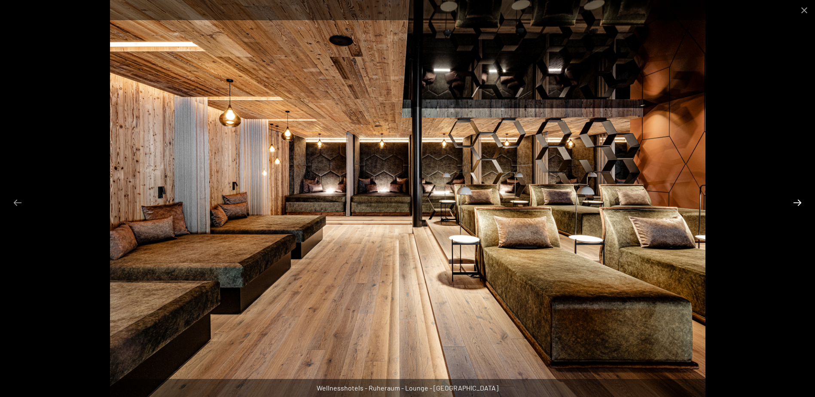
click at [795, 201] on button "Next slide" at bounding box center [797, 202] width 18 height 17
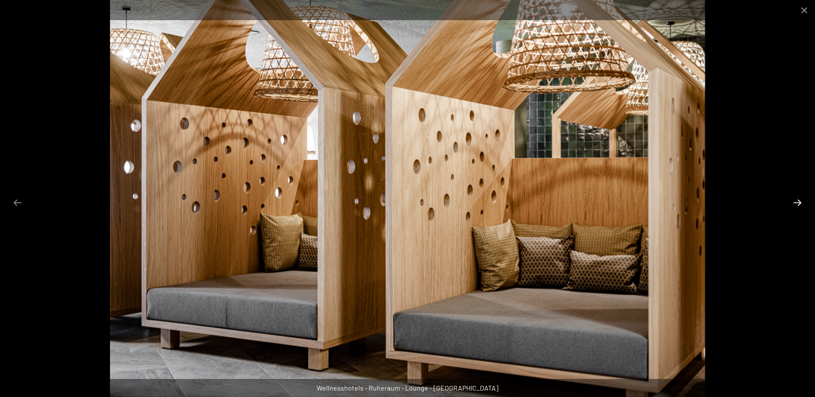
click at [795, 201] on button "Next slide" at bounding box center [797, 202] width 18 height 17
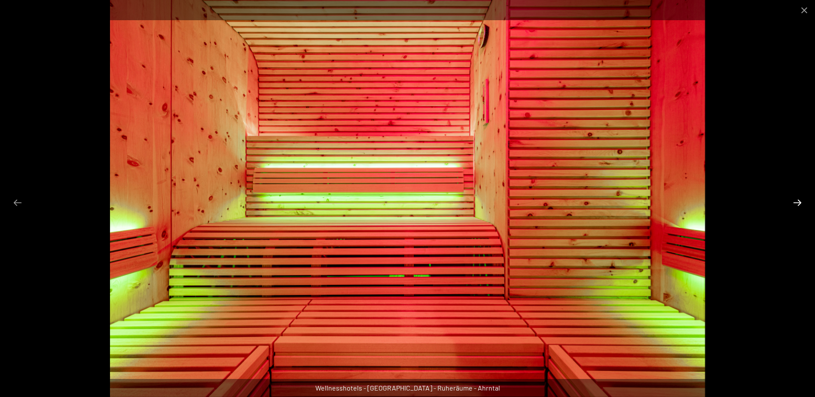
click at [795, 201] on button "Next slide" at bounding box center [797, 202] width 18 height 17
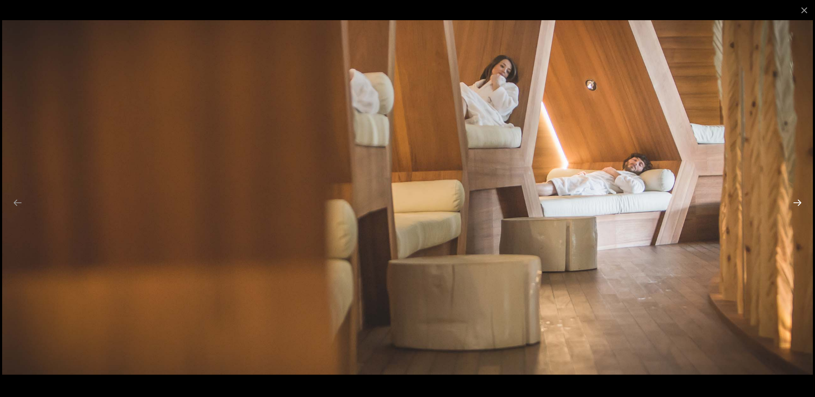
click at [795, 201] on button "Next slide" at bounding box center [797, 202] width 18 height 17
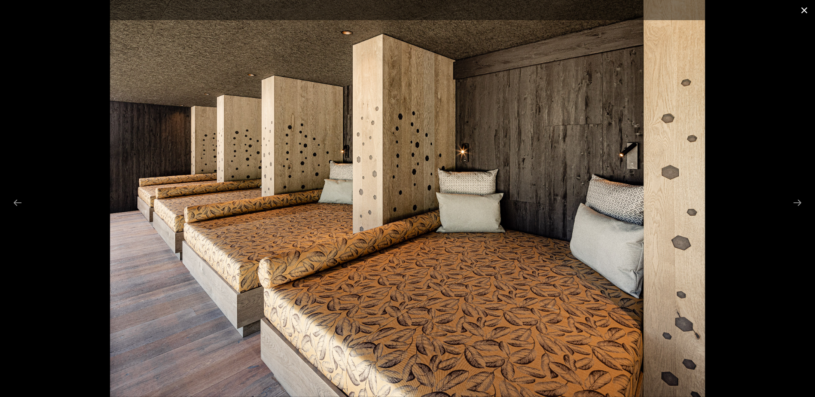
click at [804, 8] on button "Close gallery" at bounding box center [803, 10] width 21 height 20
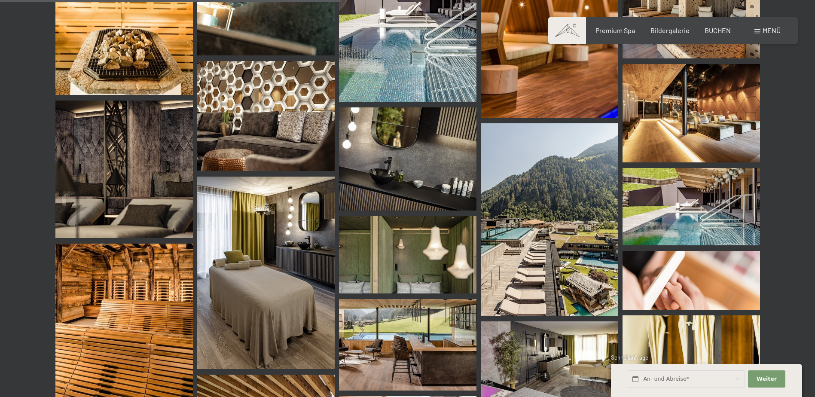
click at [690, 222] on img at bounding box center [690, 206] width 137 height 77
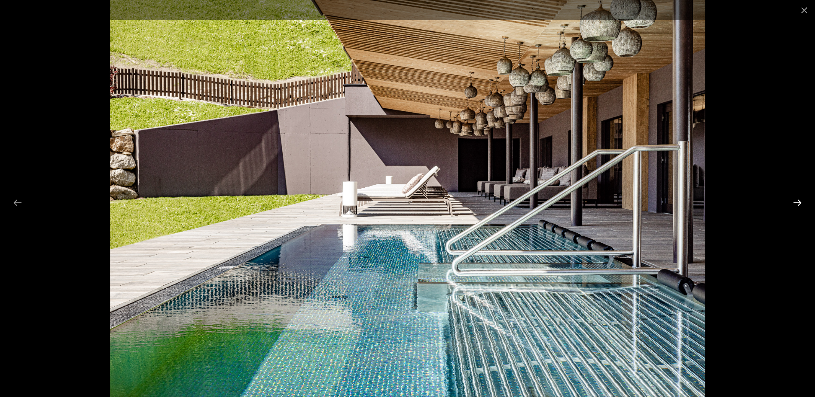
click at [795, 201] on button "Next slide" at bounding box center [797, 202] width 18 height 17
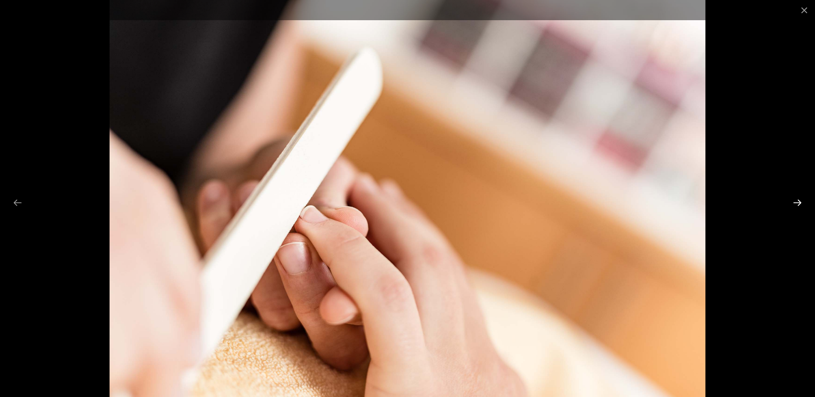
click at [795, 201] on button "Next slide" at bounding box center [797, 202] width 18 height 17
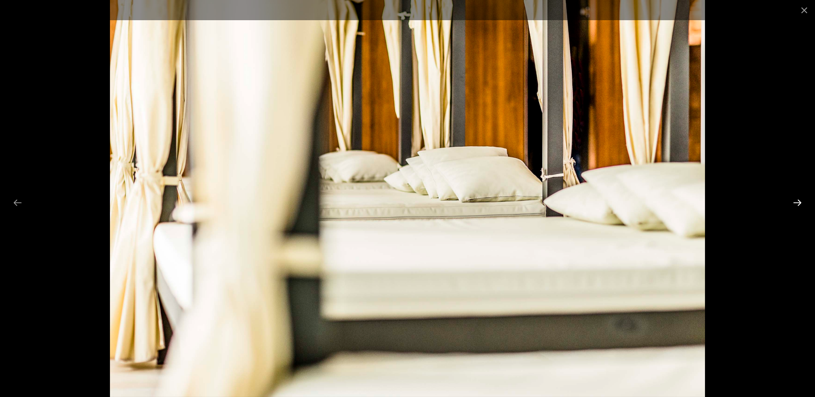
click at [795, 201] on button "Next slide" at bounding box center [797, 202] width 18 height 17
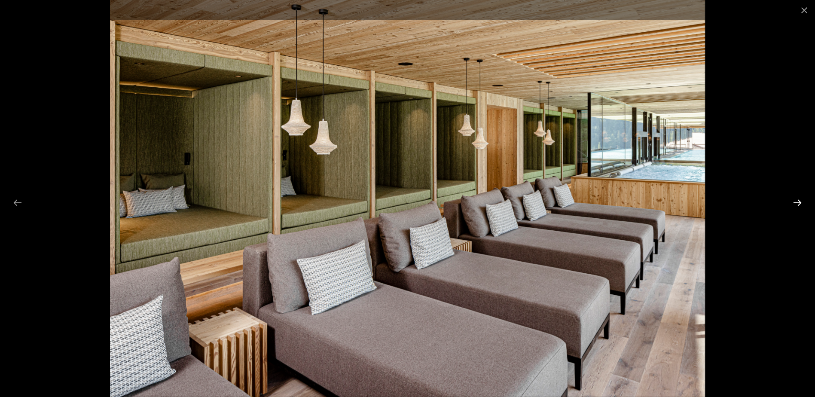
click at [795, 201] on button "Next slide" at bounding box center [797, 202] width 18 height 17
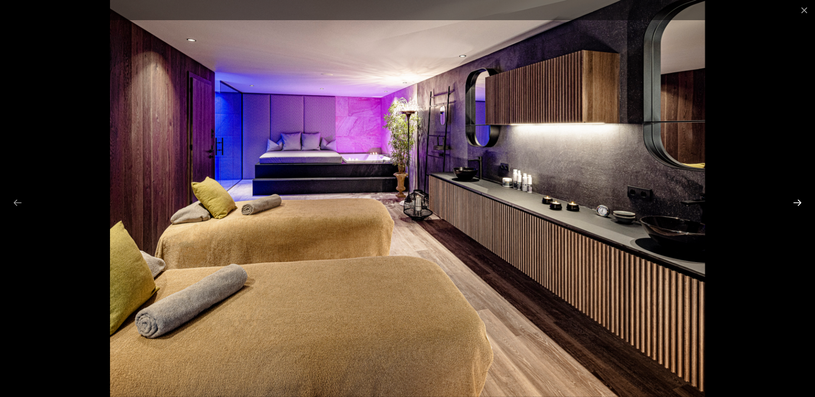
click at [795, 201] on button "Next slide" at bounding box center [797, 202] width 18 height 17
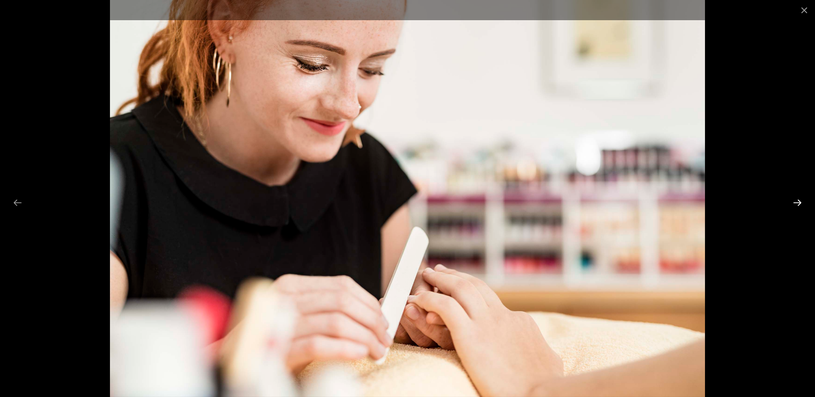
click at [795, 201] on button "Next slide" at bounding box center [797, 202] width 18 height 17
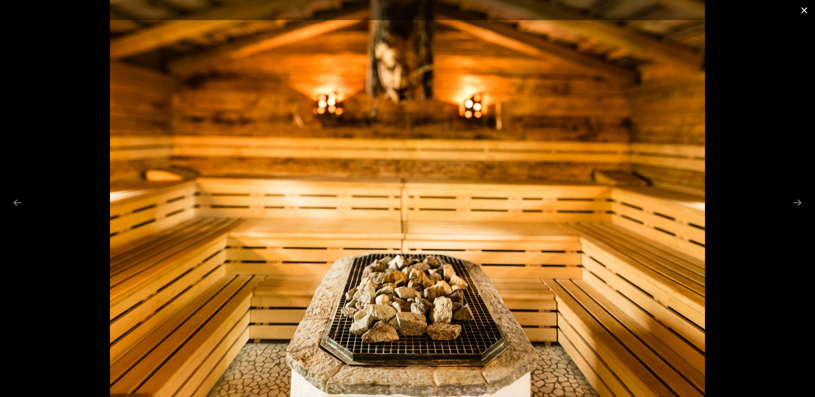
click at [801, 9] on button "Close gallery" at bounding box center [803, 10] width 21 height 20
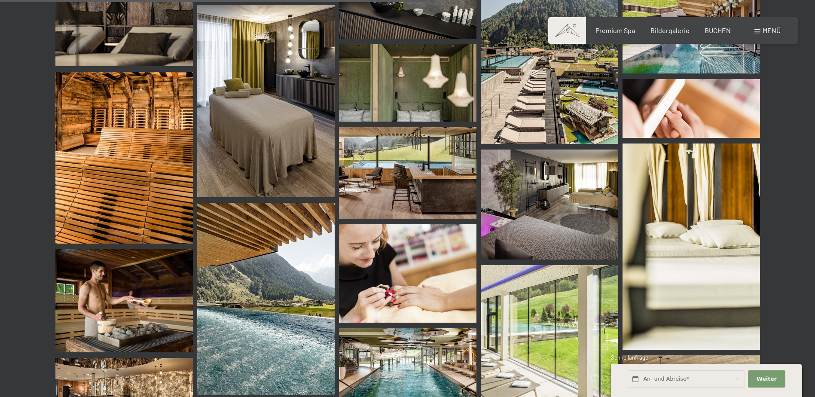
scroll to position [1075, 0]
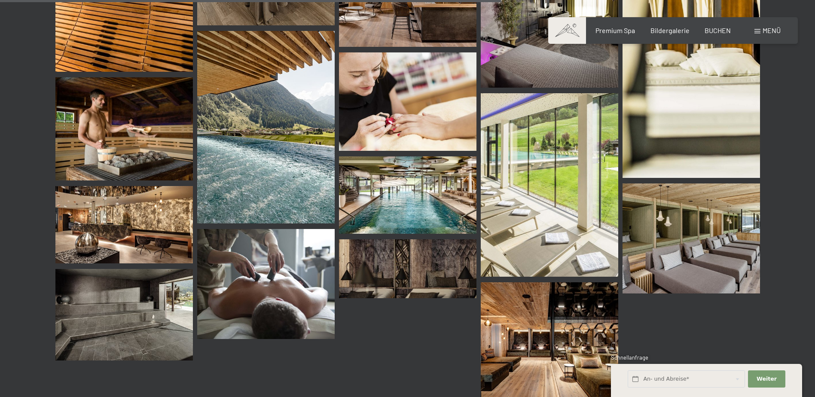
click at [397, 199] on img at bounding box center [407, 194] width 137 height 77
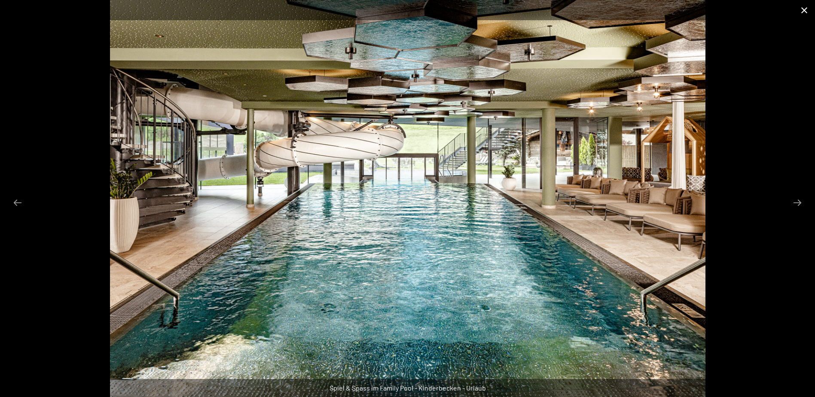
click at [804, 6] on button "Close gallery" at bounding box center [803, 10] width 21 height 20
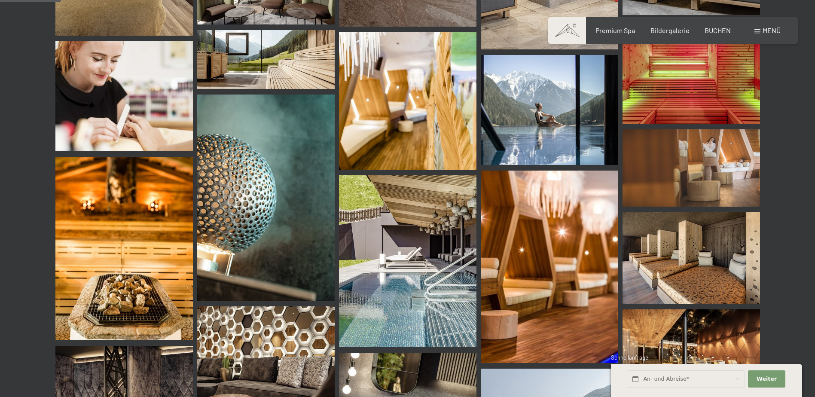
scroll to position [0, 0]
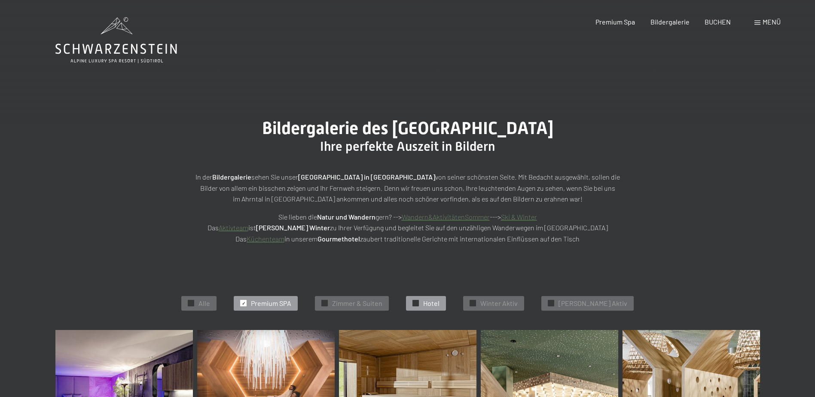
click at [439, 302] on span "Hotel" at bounding box center [431, 302] width 16 height 9
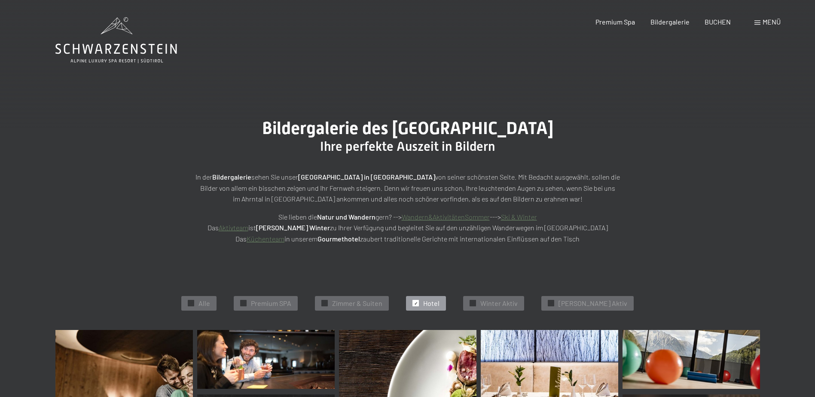
click at [771, 21] on span "Menü" at bounding box center [771, 22] width 18 height 8
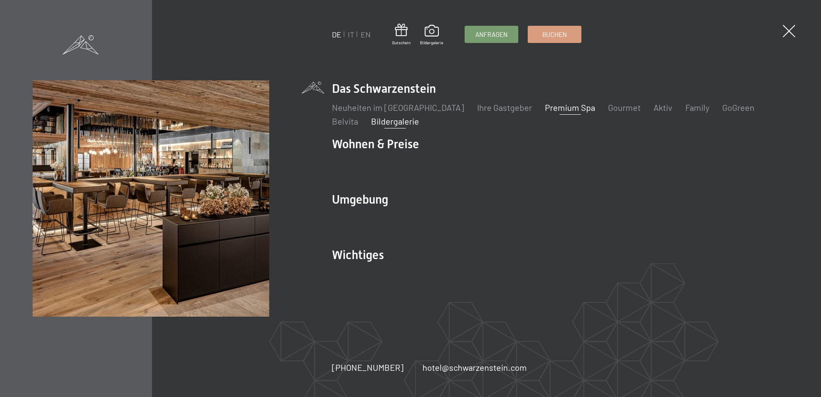
click at [545, 110] on link "Premium Spa" at bounding box center [570, 107] width 50 height 10
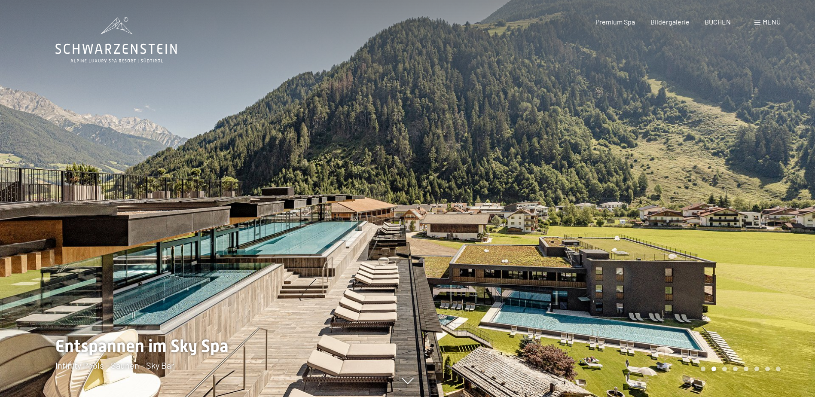
click at [750, 209] on div at bounding box center [612, 198] width 408 height 397
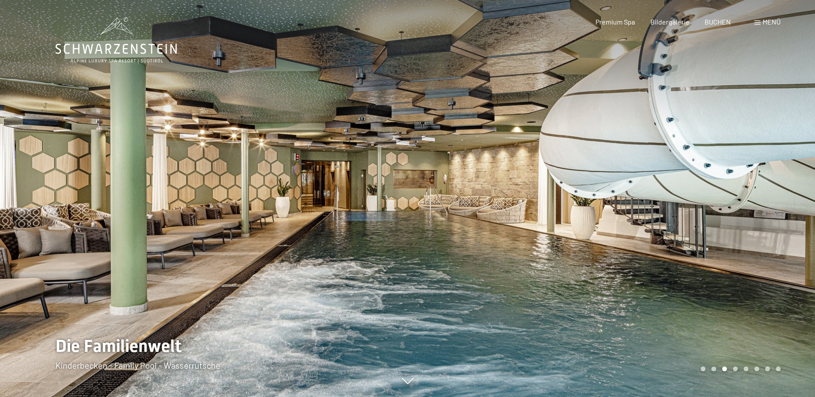
click at [750, 209] on div at bounding box center [612, 198] width 408 height 397
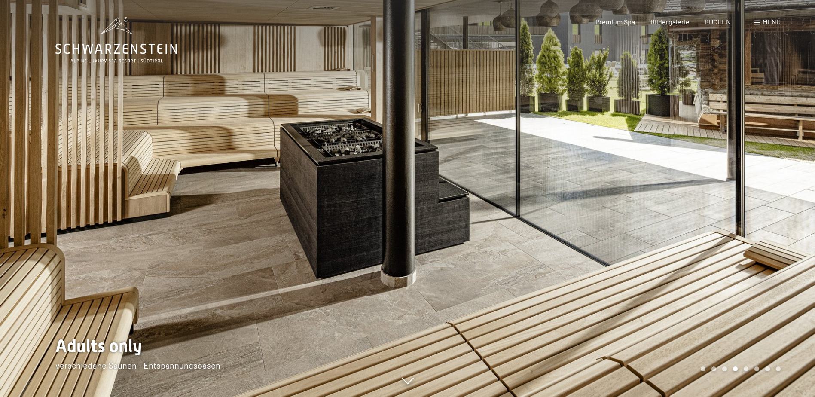
click at [750, 209] on div at bounding box center [612, 198] width 408 height 397
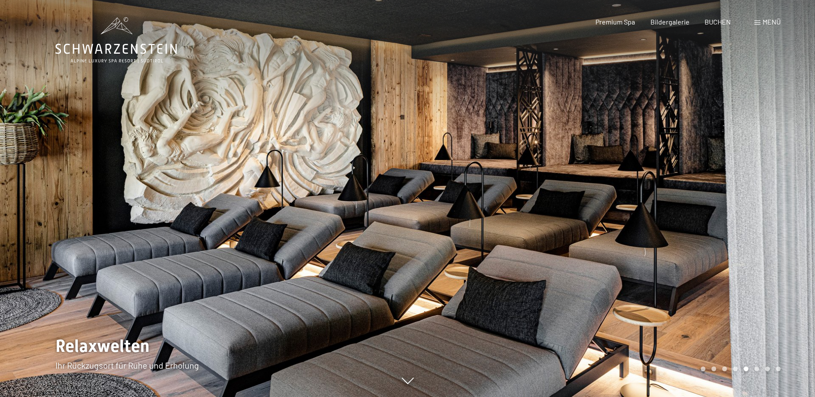
click at [750, 209] on div at bounding box center [612, 198] width 408 height 397
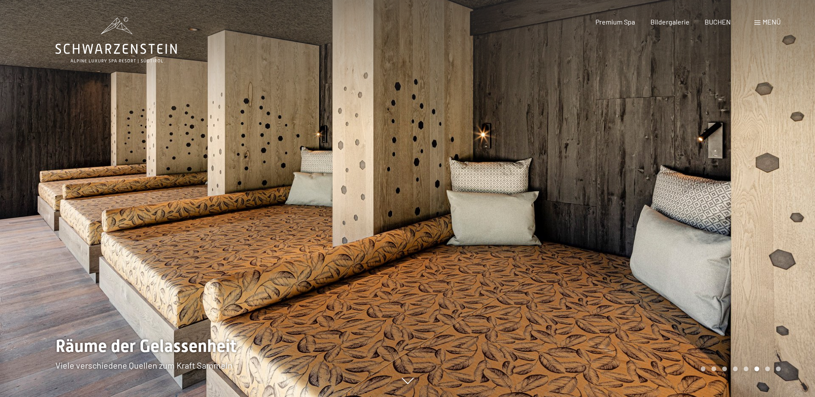
click at [750, 209] on div at bounding box center [612, 198] width 408 height 397
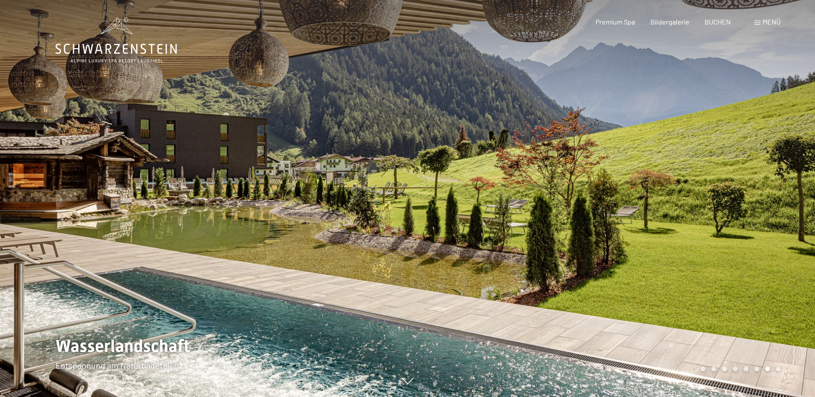
click at [750, 209] on div at bounding box center [612, 198] width 408 height 397
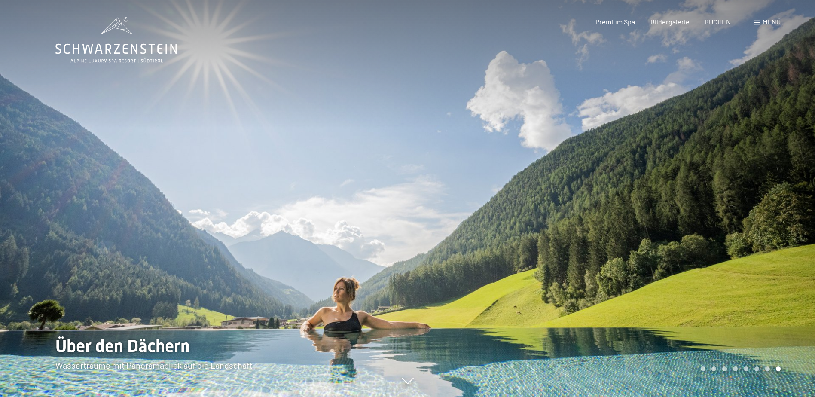
click at [750, 209] on div at bounding box center [612, 198] width 408 height 397
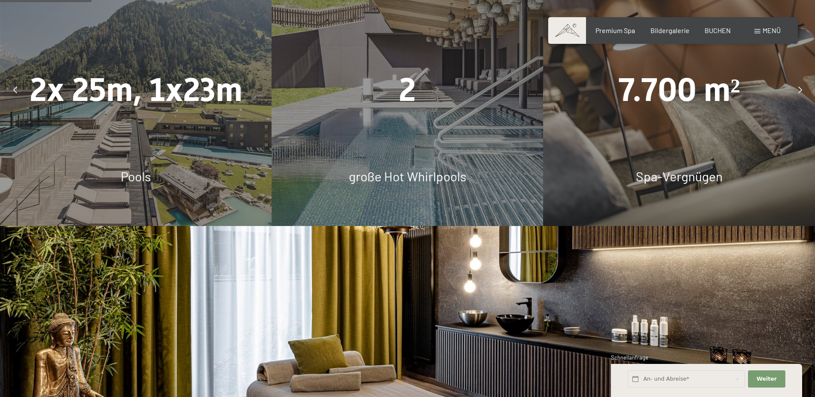
scroll to position [730, 0]
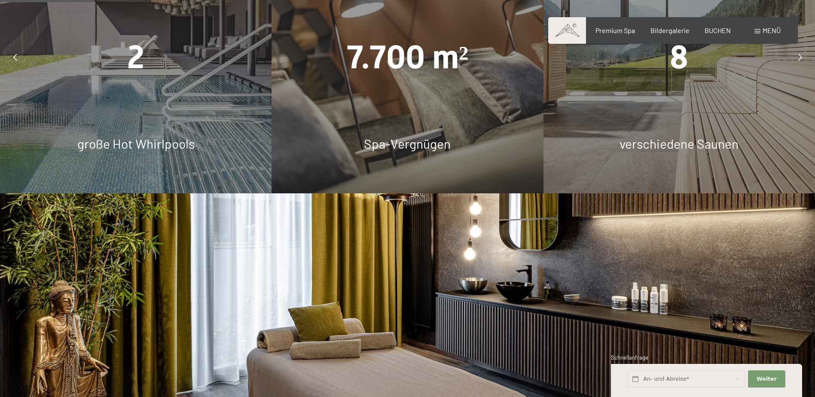
click at [14, 55] on icon at bounding box center [15, 57] width 4 height 7
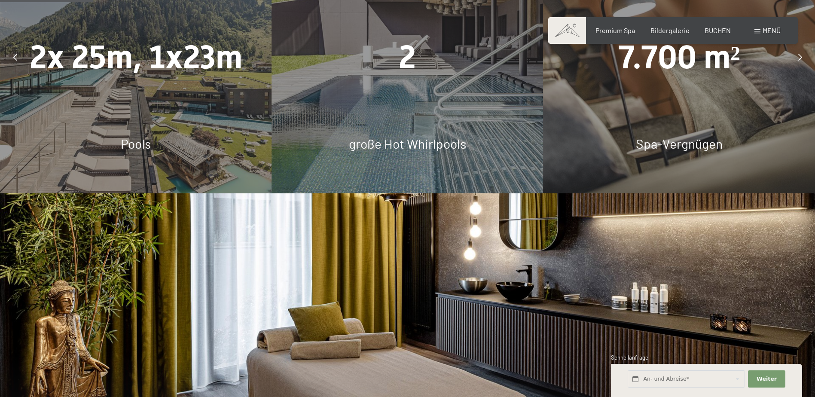
click at [799, 53] on div at bounding box center [799, 56] width 21 height 21
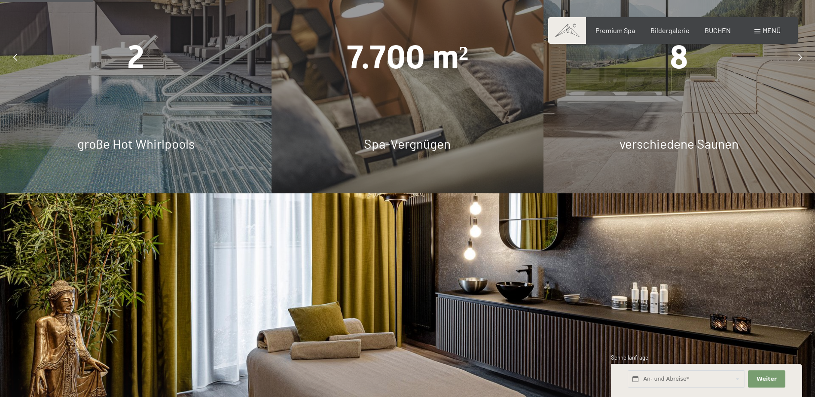
click at [799, 53] on div at bounding box center [799, 56] width 21 height 21
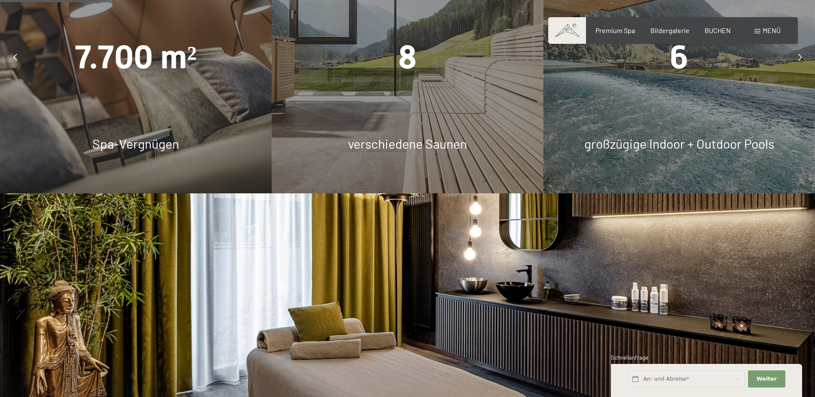
click at [799, 53] on div at bounding box center [799, 56] width 21 height 21
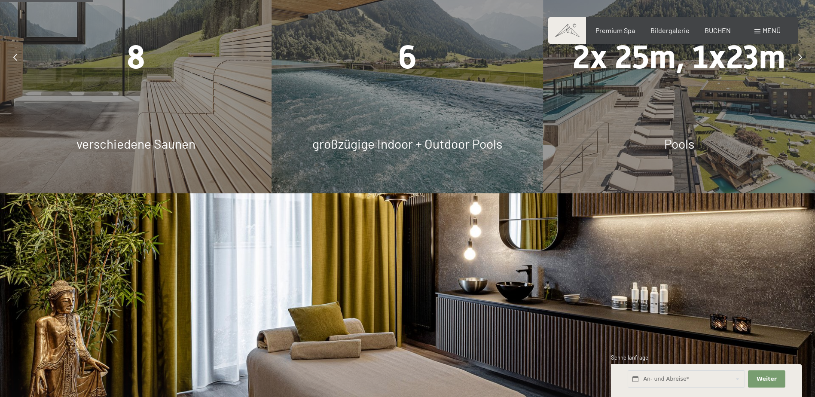
click at [799, 53] on div at bounding box center [799, 56] width 21 height 21
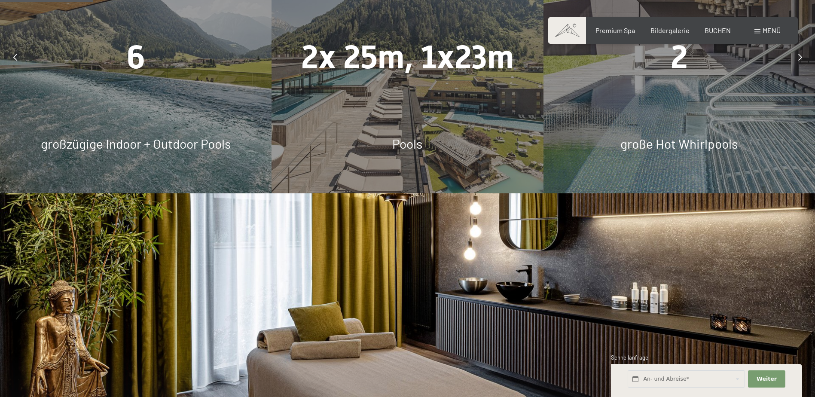
click at [799, 53] on div at bounding box center [799, 56] width 21 height 21
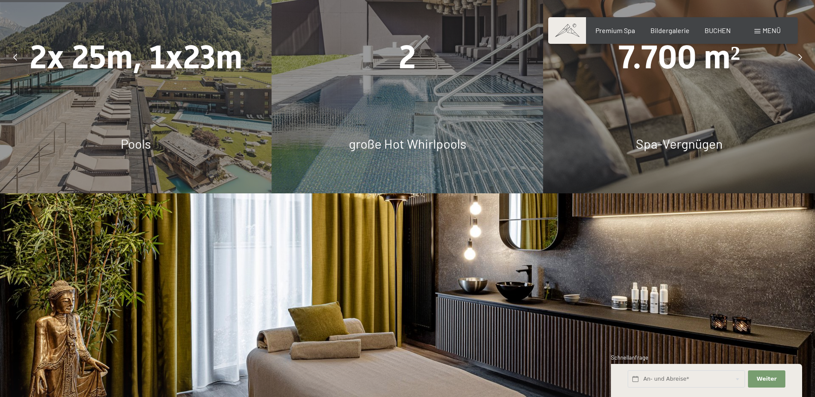
click at [799, 53] on div at bounding box center [799, 56] width 21 height 21
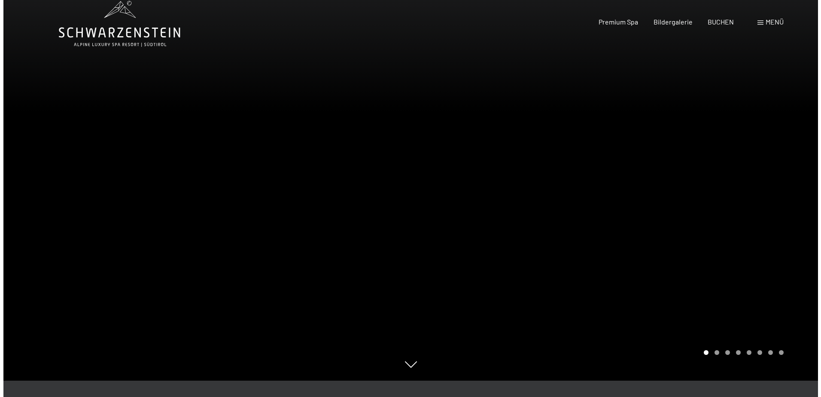
scroll to position [0, 0]
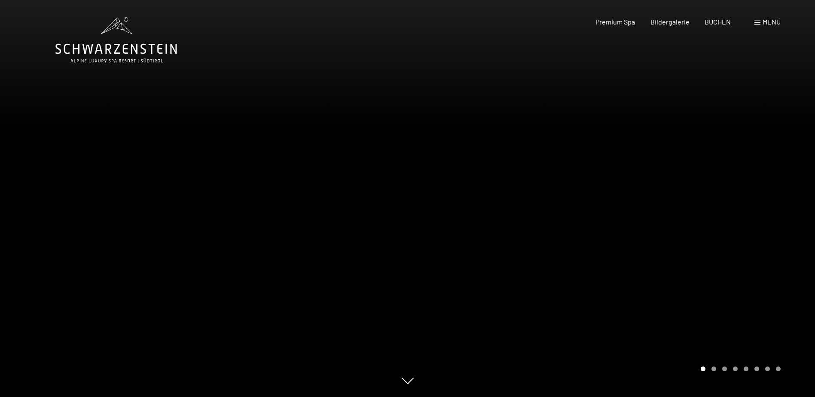
click at [774, 20] on span "Menü" at bounding box center [771, 22] width 18 height 8
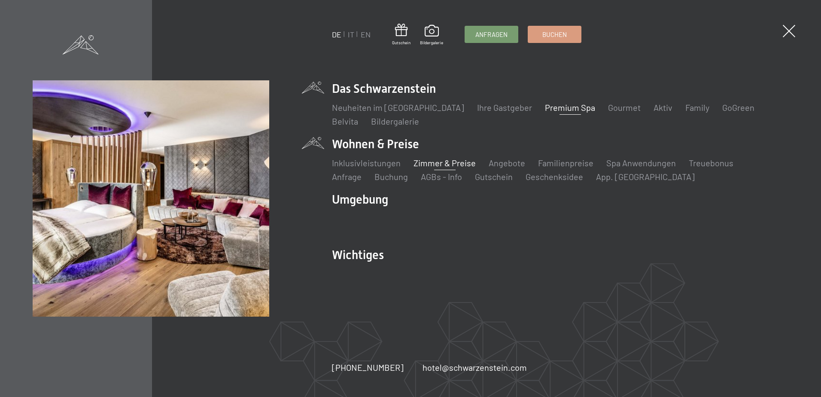
click at [447, 164] on link "Zimmer & Preise" at bounding box center [445, 163] width 62 height 10
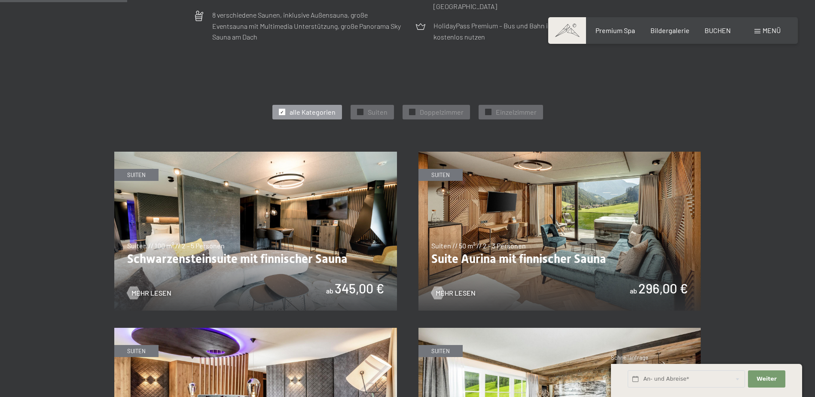
scroll to position [429, 0]
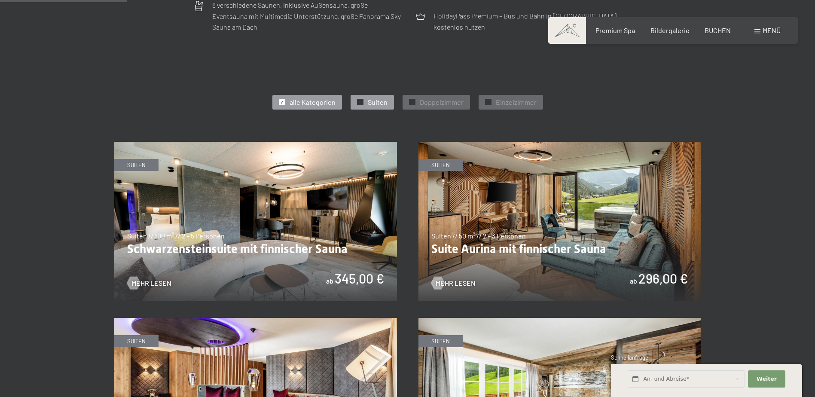
click at [373, 97] on div "✓ Suiten" at bounding box center [371, 102] width 43 height 15
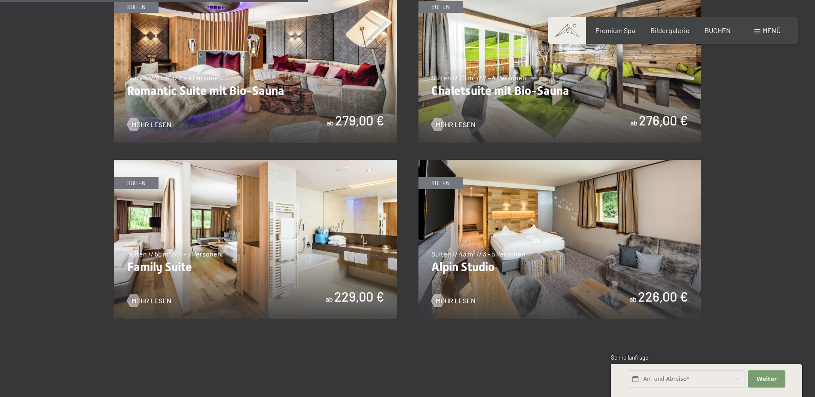
scroll to position [773, 0]
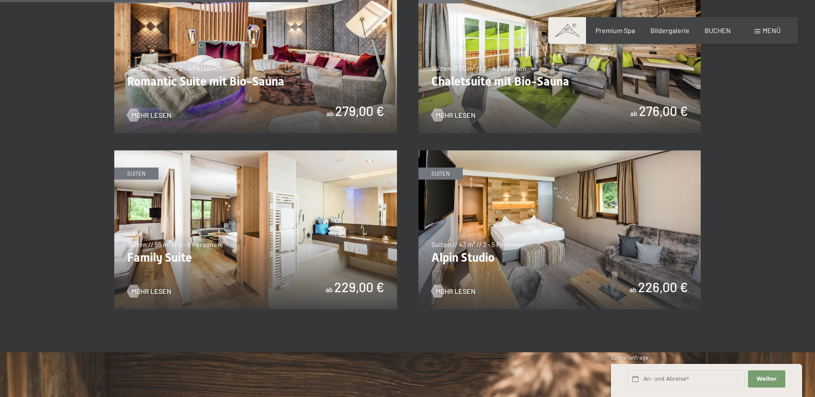
click at [155, 278] on img at bounding box center [255, 229] width 283 height 159
click at [152, 291] on span "Mehr Lesen" at bounding box center [160, 290] width 40 height 9
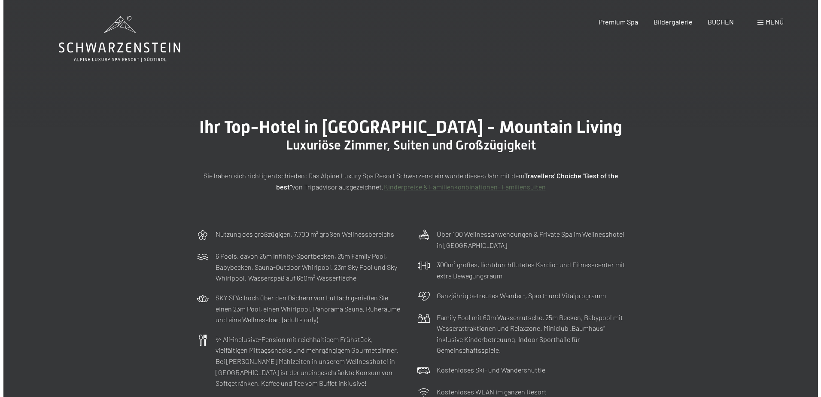
scroll to position [0, 0]
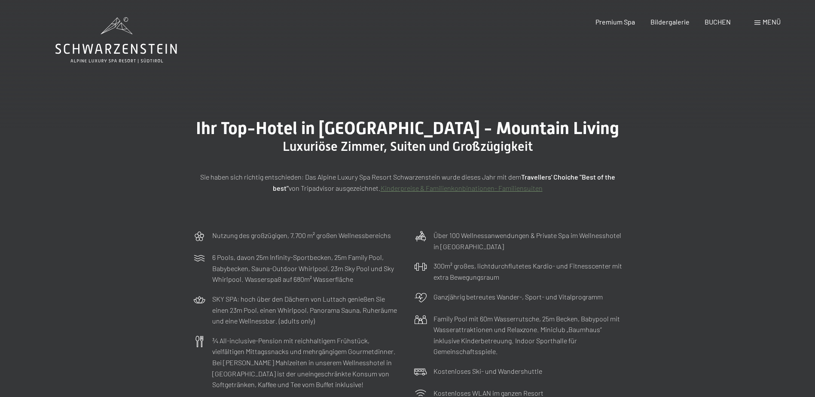
click at [776, 18] on span "Menü" at bounding box center [771, 22] width 18 height 8
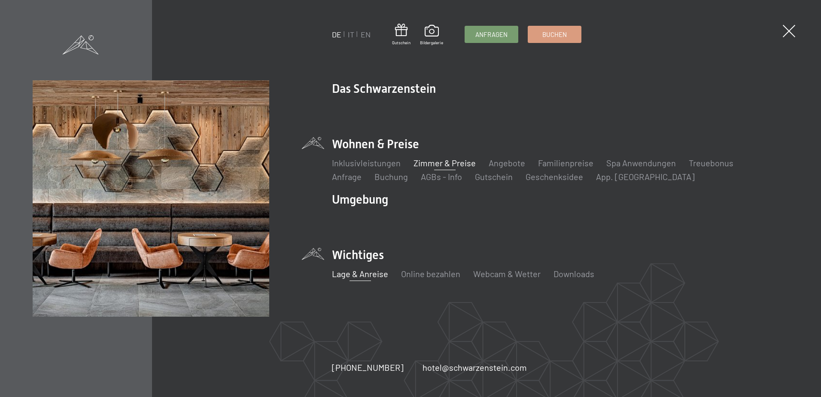
click at [343, 273] on link "Lage & Anreise" at bounding box center [360, 273] width 56 height 10
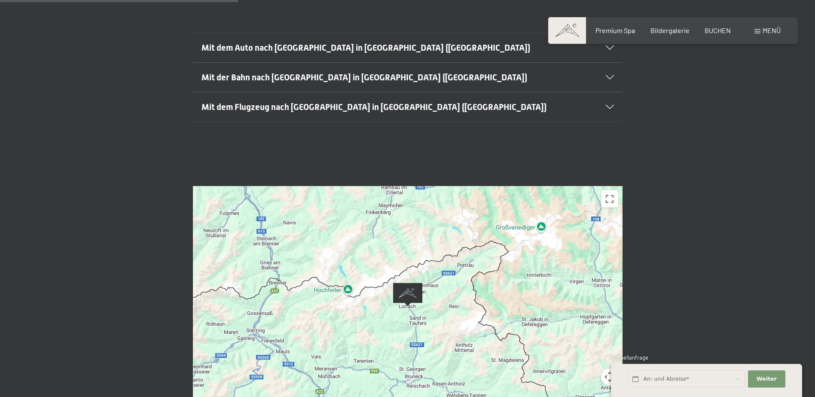
scroll to position [258, 0]
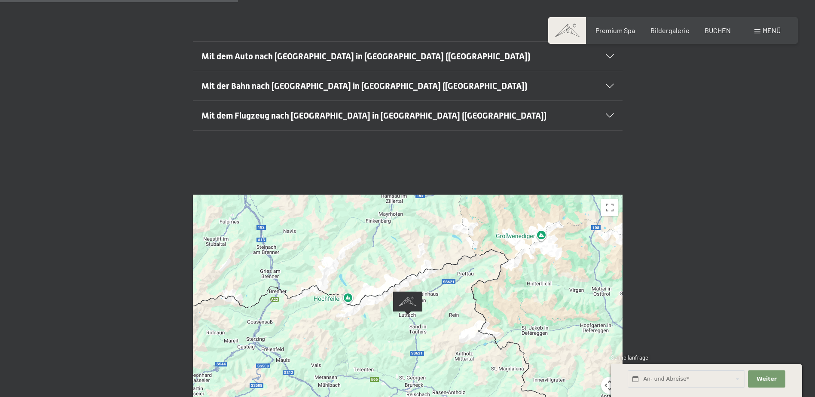
click at [403, 291] on img "Alpine Luxury SPA Resort SCHWARZENSTEIN" at bounding box center [407, 303] width 29 height 24
click at [384, 300] on div "Um von einem Element zum anderen zu gelangen, drückst du die Pfeiltasten entspr…" at bounding box center [407, 315] width 429 height 240
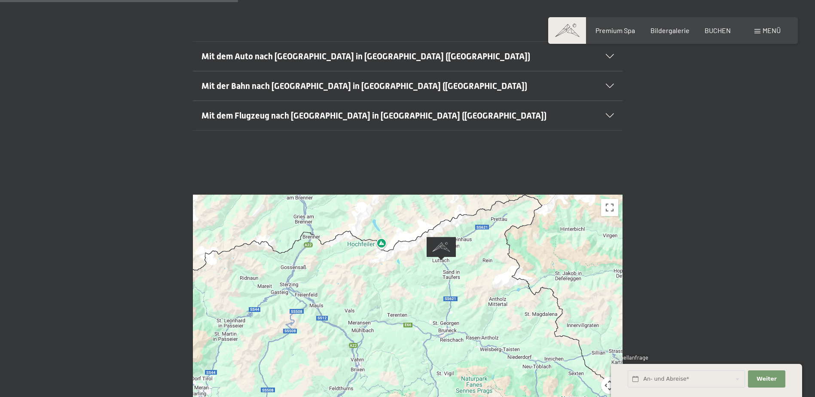
drag, startPoint x: 464, startPoint y: 295, endPoint x: 499, endPoint y: 239, distance: 66.7
click at [499, 239] on div "Um von einem Element zum anderen zu gelangen, drückst du die Pfeiltasten entspr…" at bounding box center [407, 315] width 429 height 240
click at [338, 265] on div "Um von einem Element zum anderen zu gelangen, drückst du die Pfeiltasten entspr…" at bounding box center [407, 315] width 429 height 240
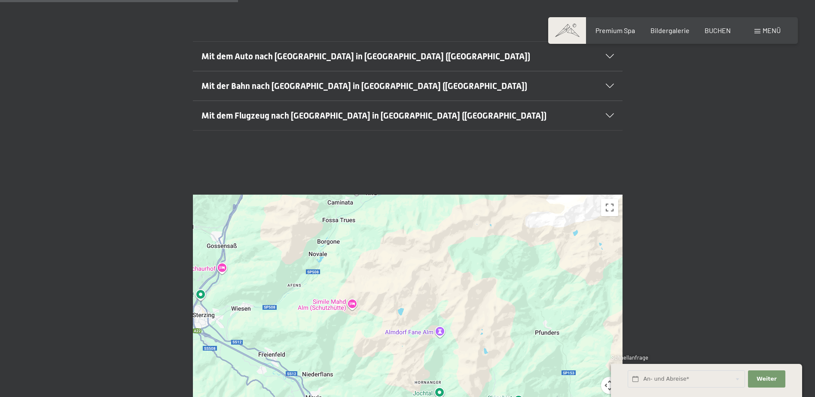
drag, startPoint x: 359, startPoint y: 259, endPoint x: 426, endPoint y: 298, distance: 77.8
click at [426, 298] on div "Um von einem Element zum anderen zu gelangen, drückst du die Pfeiltasten entspr…" at bounding box center [407, 315] width 429 height 240
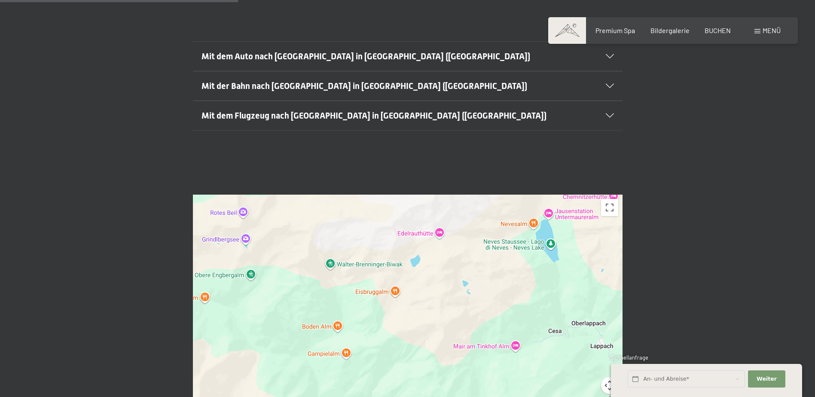
drag, startPoint x: 525, startPoint y: 283, endPoint x: 215, endPoint y: 395, distance: 330.3
click at [215, 395] on div "Um von einem Element zum anderen zu gelangen, drückst du die Pfeiltasten entspr…" at bounding box center [407, 315] width 429 height 240
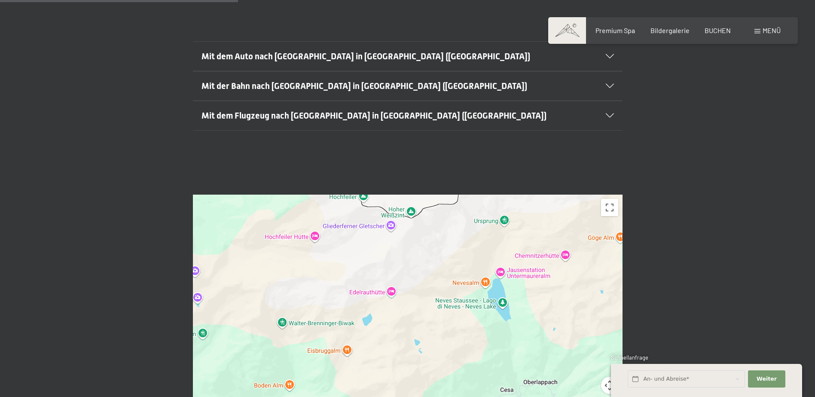
drag, startPoint x: 420, startPoint y: 334, endPoint x: 371, endPoint y: 388, distance: 73.3
click at [371, 388] on div "Um von einem Element zum anderen zu gelangen, drückst du die Pfeiltasten entspr…" at bounding box center [407, 315] width 429 height 240
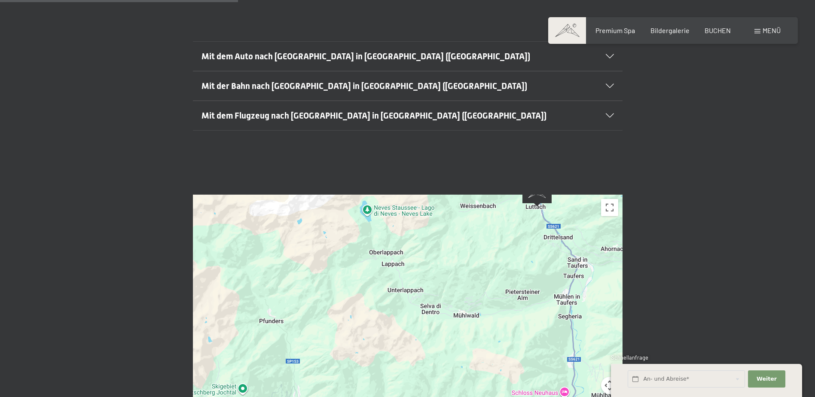
drag, startPoint x: 534, startPoint y: 364, endPoint x: 426, endPoint y: 227, distance: 174.6
click at [426, 227] on div "Um von einem Element zum anderen zu gelangen, drückst du die Pfeiltasten entspr…" at bounding box center [407, 315] width 429 height 240
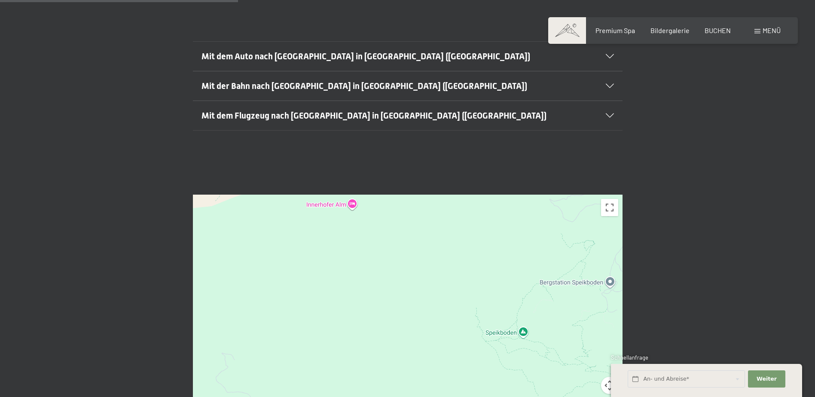
drag, startPoint x: 482, startPoint y: 230, endPoint x: 435, endPoint y: 351, distance: 130.2
click at [435, 396] on html "Buchen Anfragen Premium Spa Bildergalerie BUCHEN Menü DE IT EN Gutschein Bilder…" at bounding box center [407, 396] width 815 height 1309
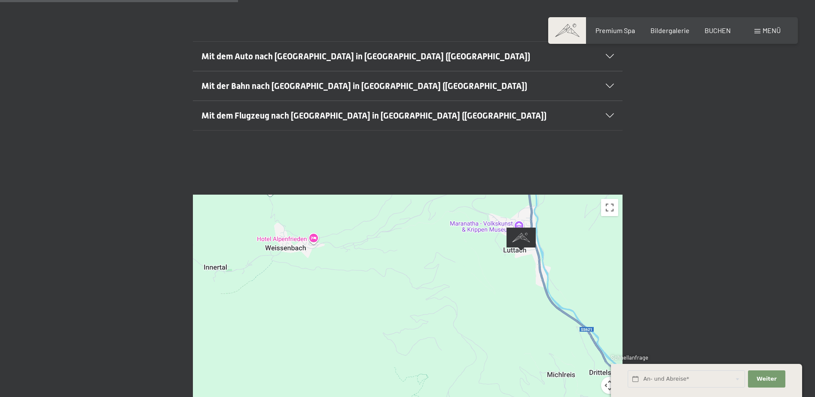
drag, startPoint x: 441, startPoint y: 301, endPoint x: 278, endPoint y: 418, distance: 199.7
click at [278, 396] on html "Buchen Anfragen Premium Spa Bildergalerie BUCHEN Menü DE IT EN Gutschein Bilder…" at bounding box center [407, 396] width 815 height 1309
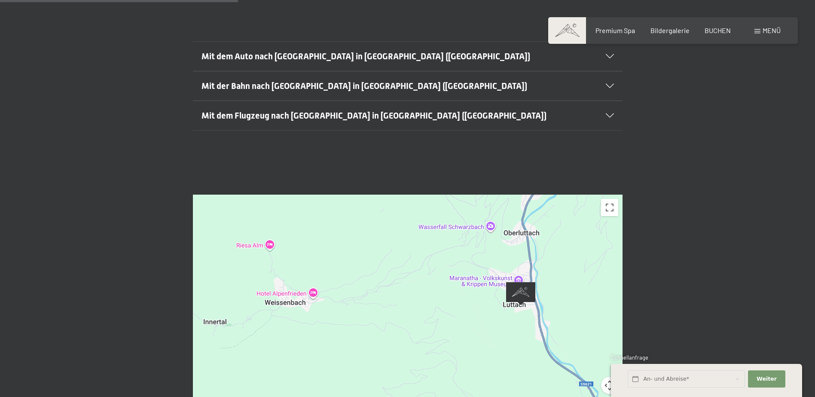
drag, startPoint x: 390, startPoint y: 225, endPoint x: 390, endPoint y: 282, distance: 56.7
click at [390, 282] on div "Um von einem Element zum anderen zu gelangen, drückst du die Pfeiltasten entspr…" at bounding box center [407, 315] width 429 height 240
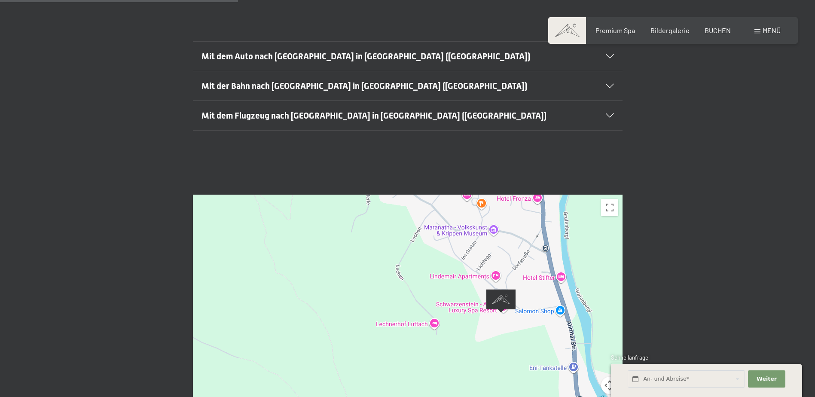
drag, startPoint x: 514, startPoint y: 271, endPoint x: 111, endPoint y: 268, distance: 402.8
click at [111, 268] on div "← Nach links → Nach rechts ↑ Nach oben ↓ Nach unten + Heranzoomen - Herauszoome…" at bounding box center [407, 314] width 815 height 305
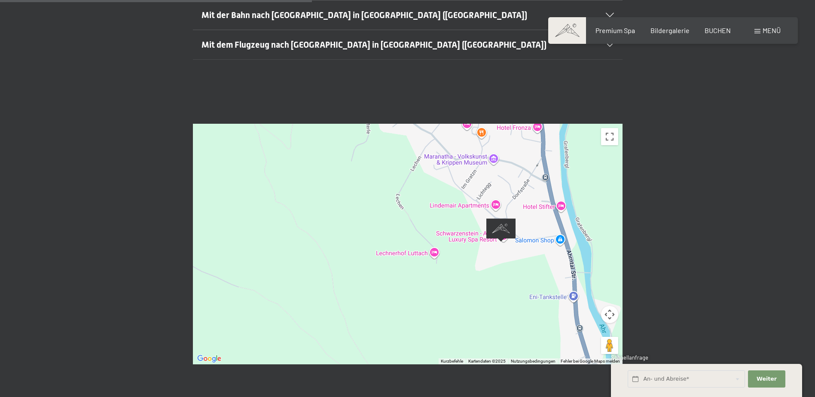
scroll to position [344, 0]
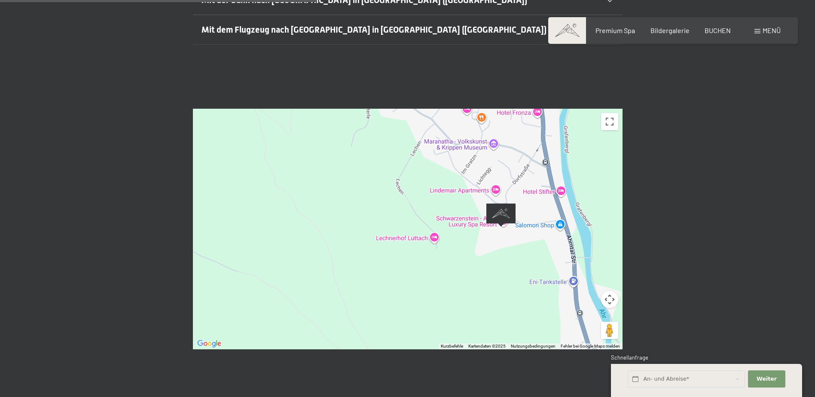
click at [393, 195] on div "Um von einem Element zum anderen zu gelangen, drückst du die Pfeiltasten entspr…" at bounding box center [407, 229] width 429 height 240
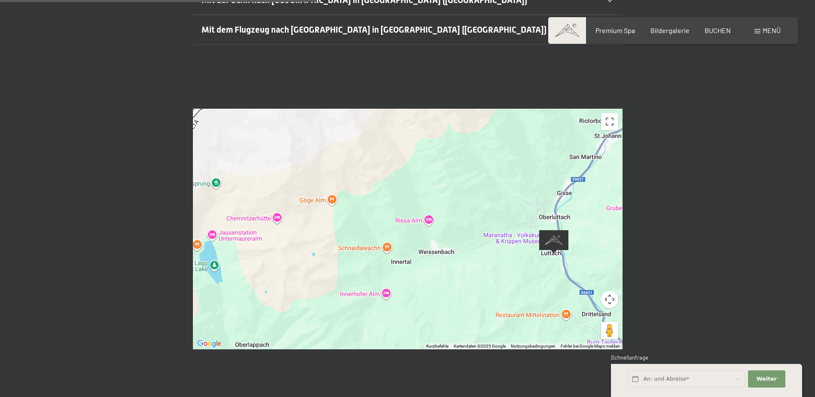
drag, startPoint x: 341, startPoint y: 212, endPoint x: 489, endPoint y: 248, distance: 152.5
click at [489, 248] on div "Um von einem Element zum anderen zu gelangen, drückst du die Pfeiltasten entspr…" at bounding box center [407, 229] width 429 height 240
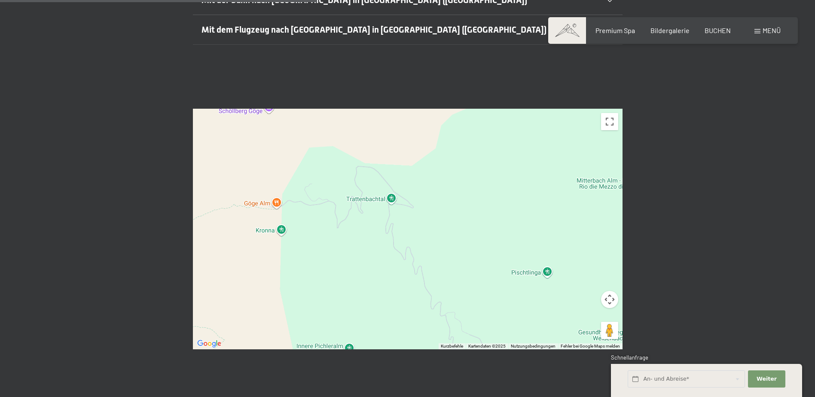
drag, startPoint x: 297, startPoint y: 166, endPoint x: 478, endPoint y: 303, distance: 226.5
click at [475, 303] on div "Um von einem Element zum anderen zu gelangen, drückst du die Pfeiltasten entspr…" at bounding box center [407, 229] width 429 height 240
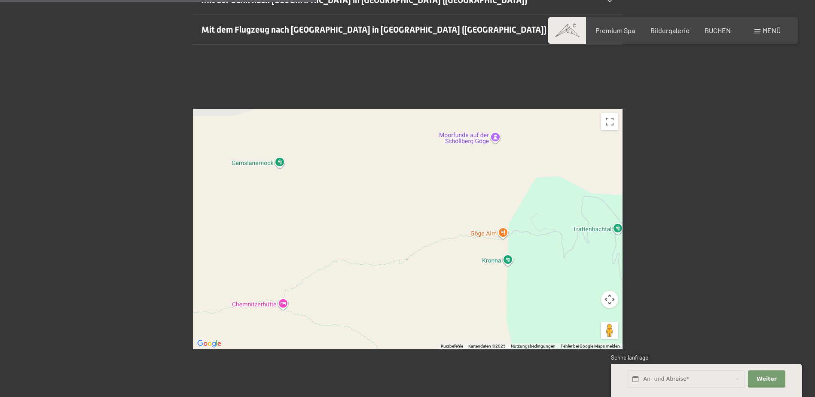
drag, startPoint x: 272, startPoint y: 238, endPoint x: 504, endPoint y: 269, distance: 234.0
click at [504, 269] on div "Um von einem Element zum anderen zu gelangen, drückst du die Pfeiltasten entspr…" at bounding box center [407, 229] width 429 height 240
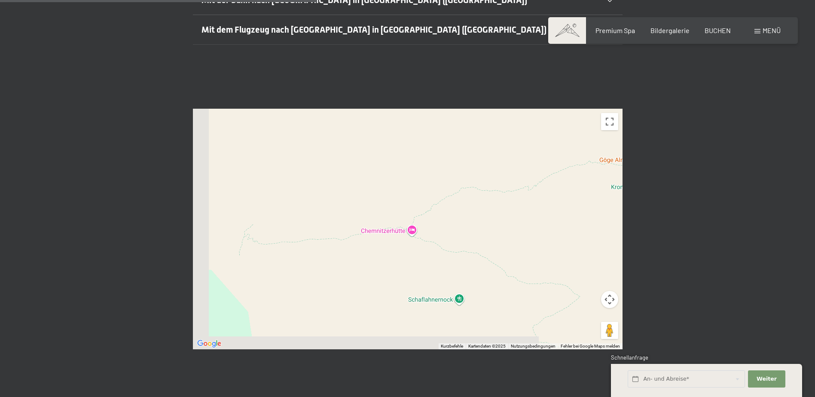
drag, startPoint x: 407, startPoint y: 270, endPoint x: 537, endPoint y: 193, distance: 151.3
click at [537, 193] on div "Um von einem Element zum anderen zu gelangen, drückst du die Pfeiltasten entspr…" at bounding box center [407, 229] width 429 height 240
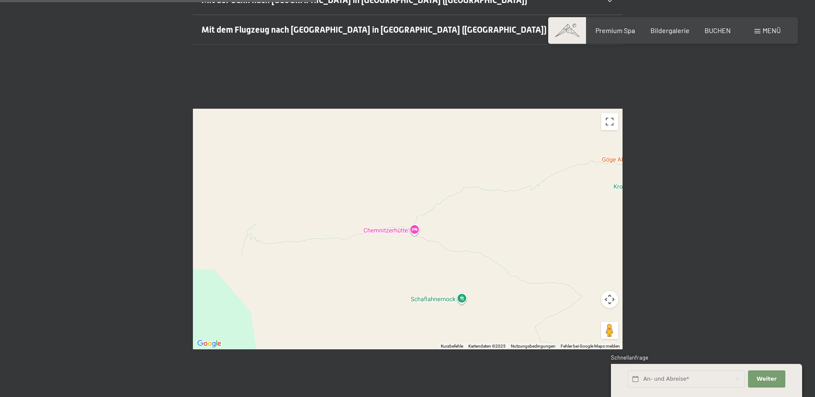
drag, startPoint x: 383, startPoint y: 224, endPoint x: 554, endPoint y: 200, distance: 173.0
click at [554, 200] on div "Buchen Anfragen Premium Spa Bildergalerie BUCHEN Menü DE IT EN Gutschein Bilder…" at bounding box center [407, 310] width 815 height 1309
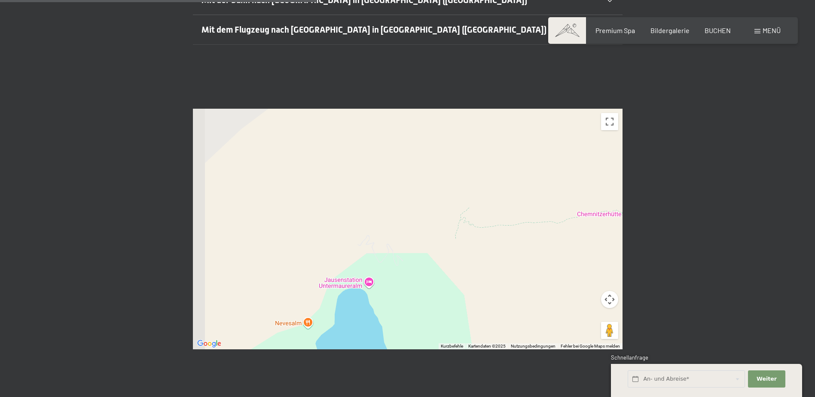
drag, startPoint x: 281, startPoint y: 238, endPoint x: 518, endPoint y: 222, distance: 237.7
click at [518, 222] on div "Um von einem Element zum anderen zu gelangen, drückst du die Pfeiltasten entspr…" at bounding box center [407, 229] width 429 height 240
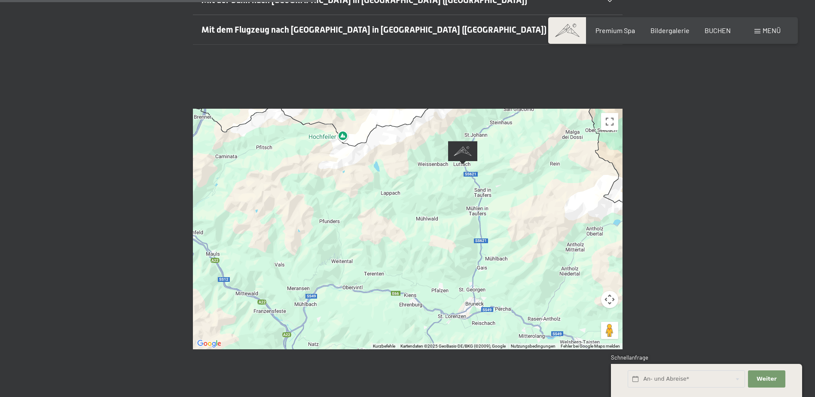
drag, startPoint x: 502, startPoint y: 256, endPoint x: 515, endPoint y: 128, distance: 128.6
click at [515, 128] on div "Um von einem Element zum anderen zu gelangen, drückst du die Pfeiltasten entspr…" at bounding box center [407, 229] width 429 height 240
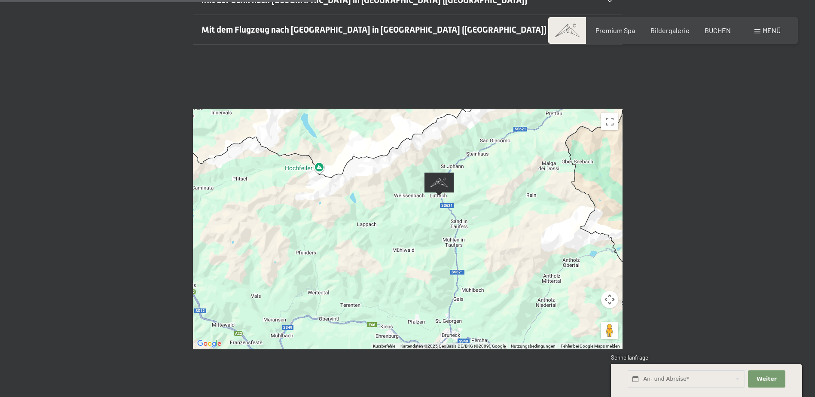
drag, startPoint x: 285, startPoint y: 221, endPoint x: 262, endPoint y: 254, distance: 40.6
click at [262, 254] on div "Um von einem Element zum anderen zu gelangen, drückst du die Pfeiltasten entspr…" at bounding box center [407, 229] width 429 height 240
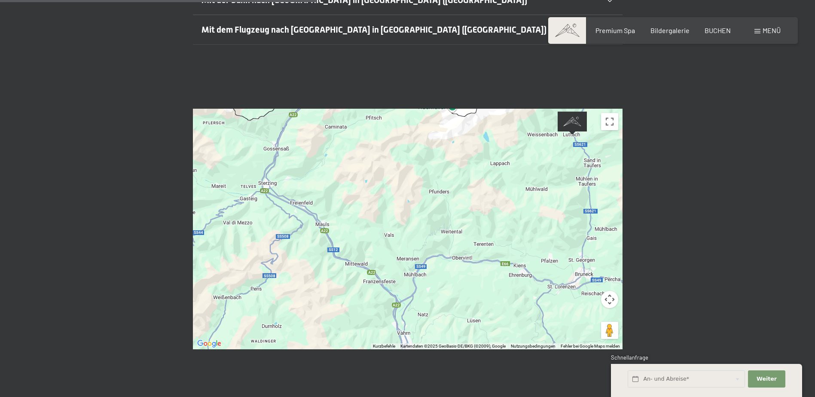
drag, startPoint x: 362, startPoint y: 239, endPoint x: 501, endPoint y: 175, distance: 152.6
click at [501, 175] on div "Um von einem Element zum anderen zu gelangen, drückst du die Pfeiltasten entspr…" at bounding box center [407, 229] width 429 height 240
